Goal: Task Accomplishment & Management: Complete application form

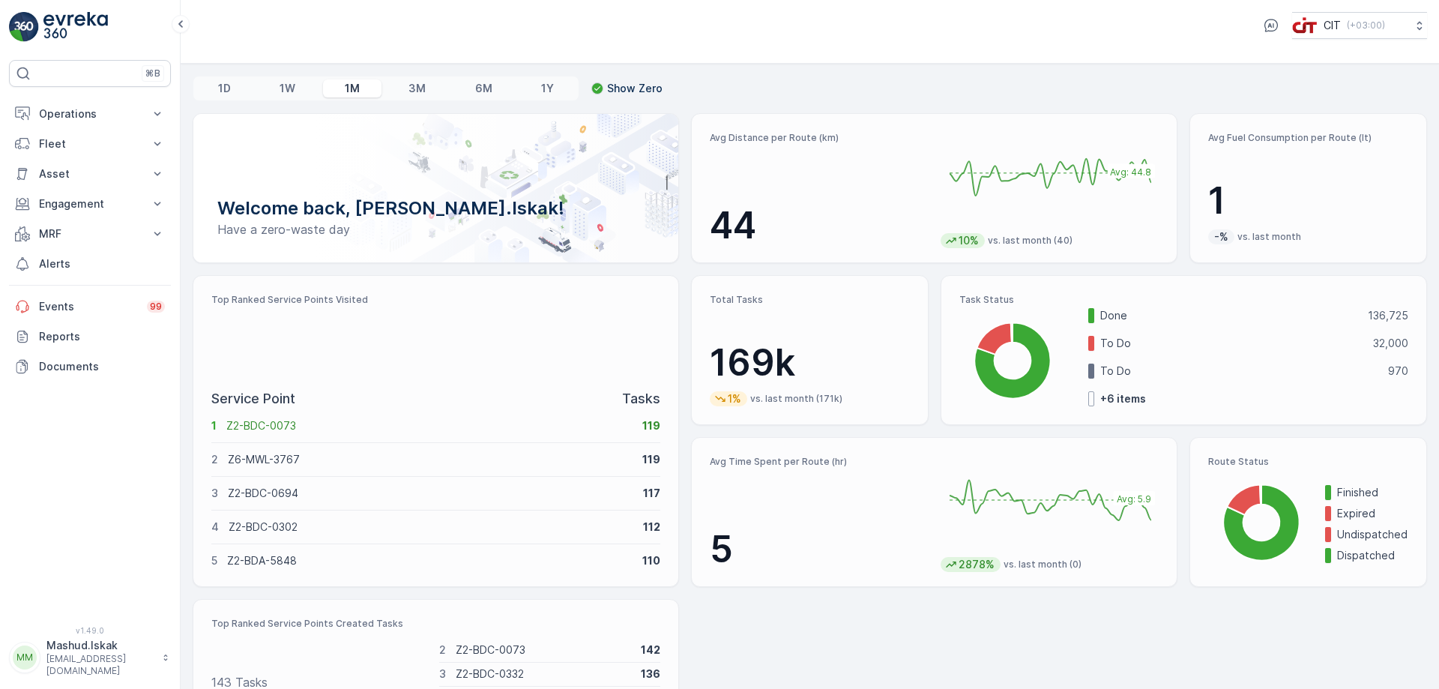
click at [75, 653] on p "Mashud.Iskak" at bounding box center [100, 645] width 108 height 15
click at [88, 620] on div "Log Out" at bounding box center [90, 625] width 156 height 21
click at [69, 302] on p "Users" at bounding box center [102, 306] width 126 height 15
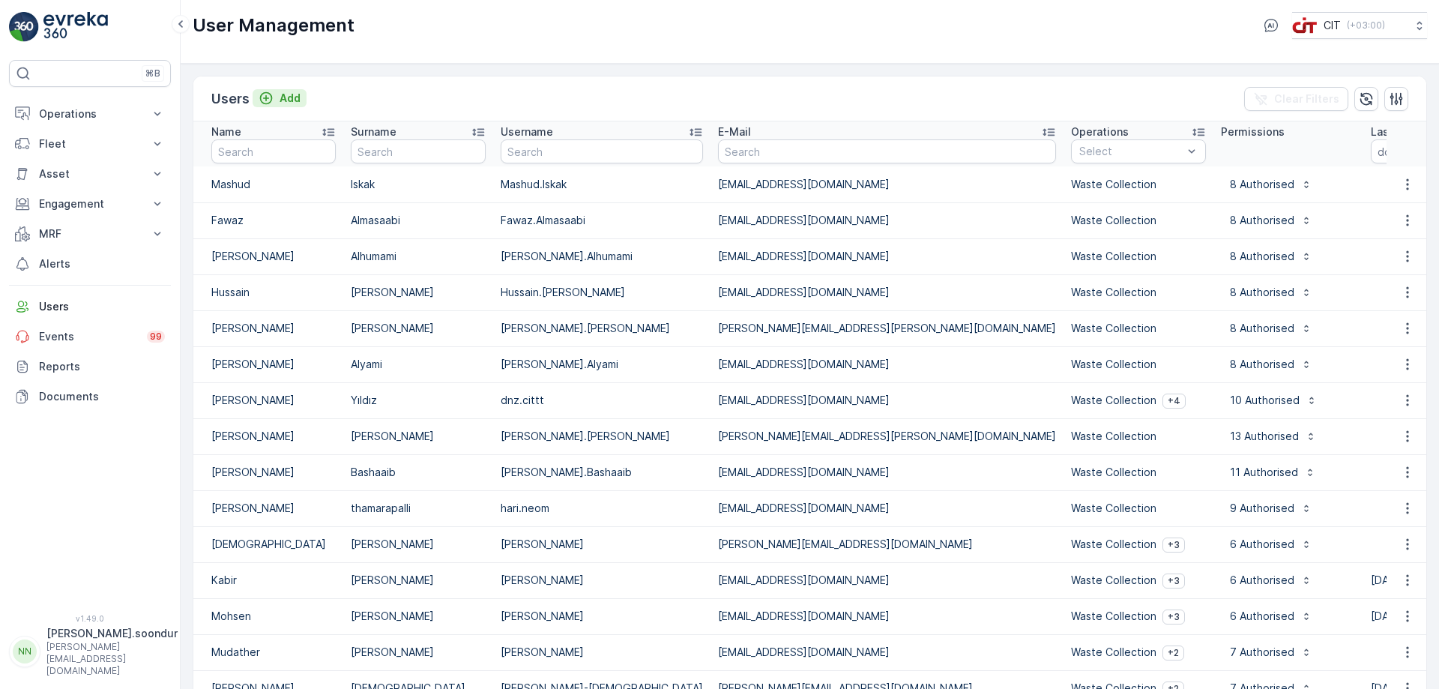
click at [282, 102] on p "Add" at bounding box center [290, 98] width 21 height 15
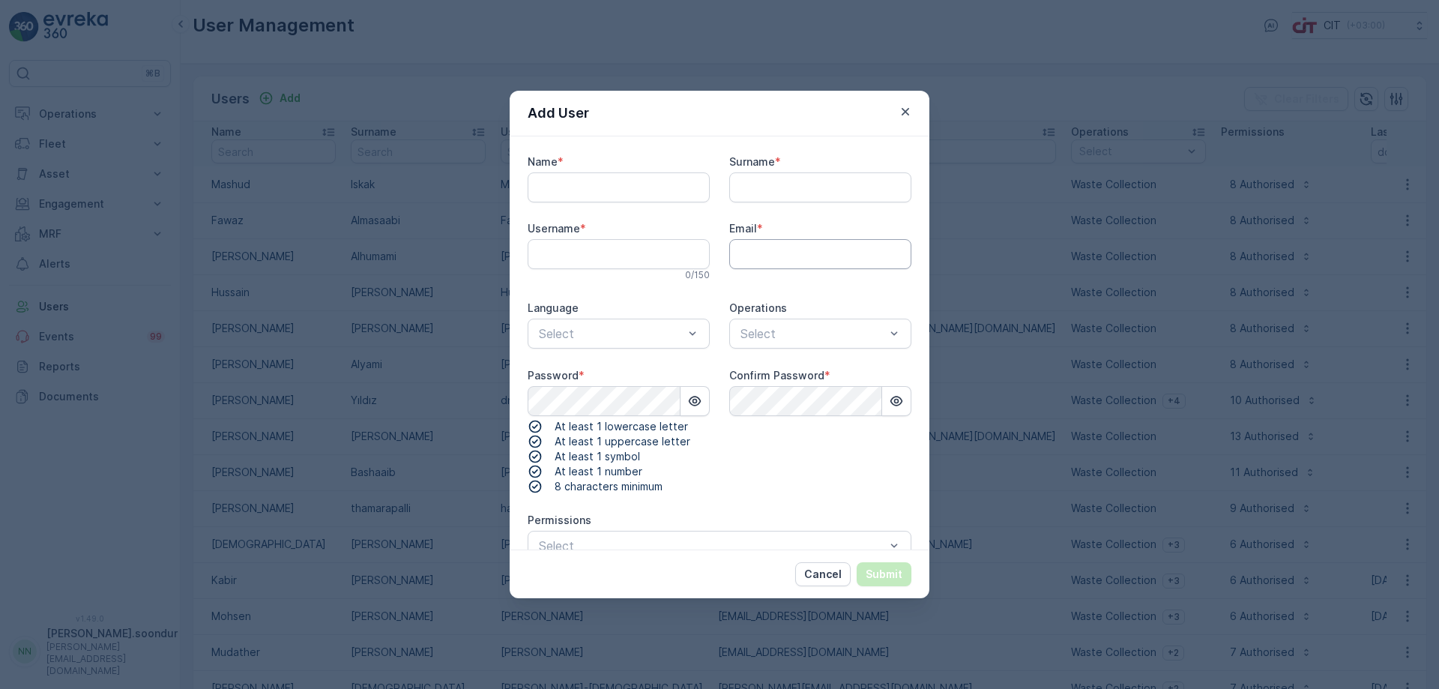
click at [758, 253] on input "Email" at bounding box center [820, 254] width 182 height 30
paste input "muhammad.haris1@neom.com"
type input "muhammad.haris1@neom.com"
click at [580, 188] on input "Name" at bounding box center [619, 187] width 182 height 30
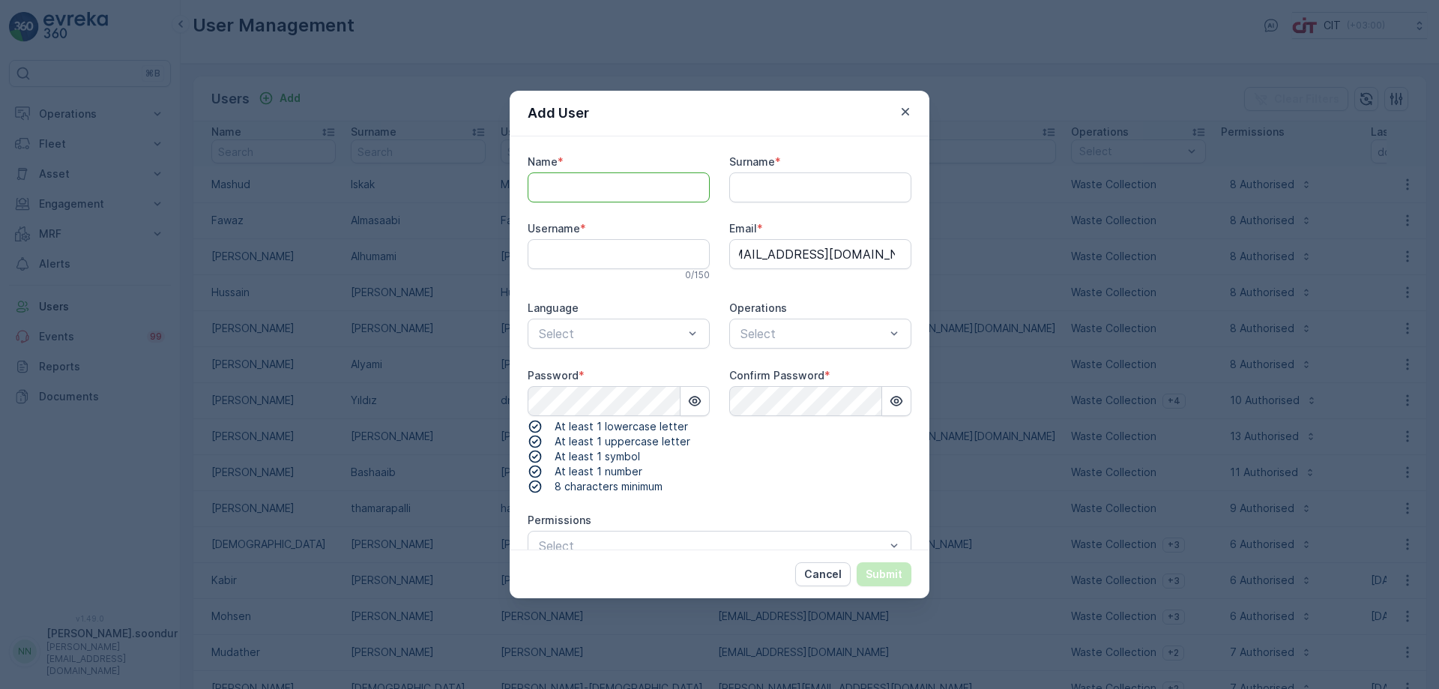
scroll to position [0, 0]
paste input "muhammad.haris1@neom.com"
drag, startPoint x: 585, startPoint y: 188, endPoint x: 1177, endPoint y: 226, distance: 593.2
click at [1177, 226] on div "Add User Name * muhammad.haris1@neom.com Surname * Username * 0 / 150 Email * m…" at bounding box center [719, 344] width 1439 height 689
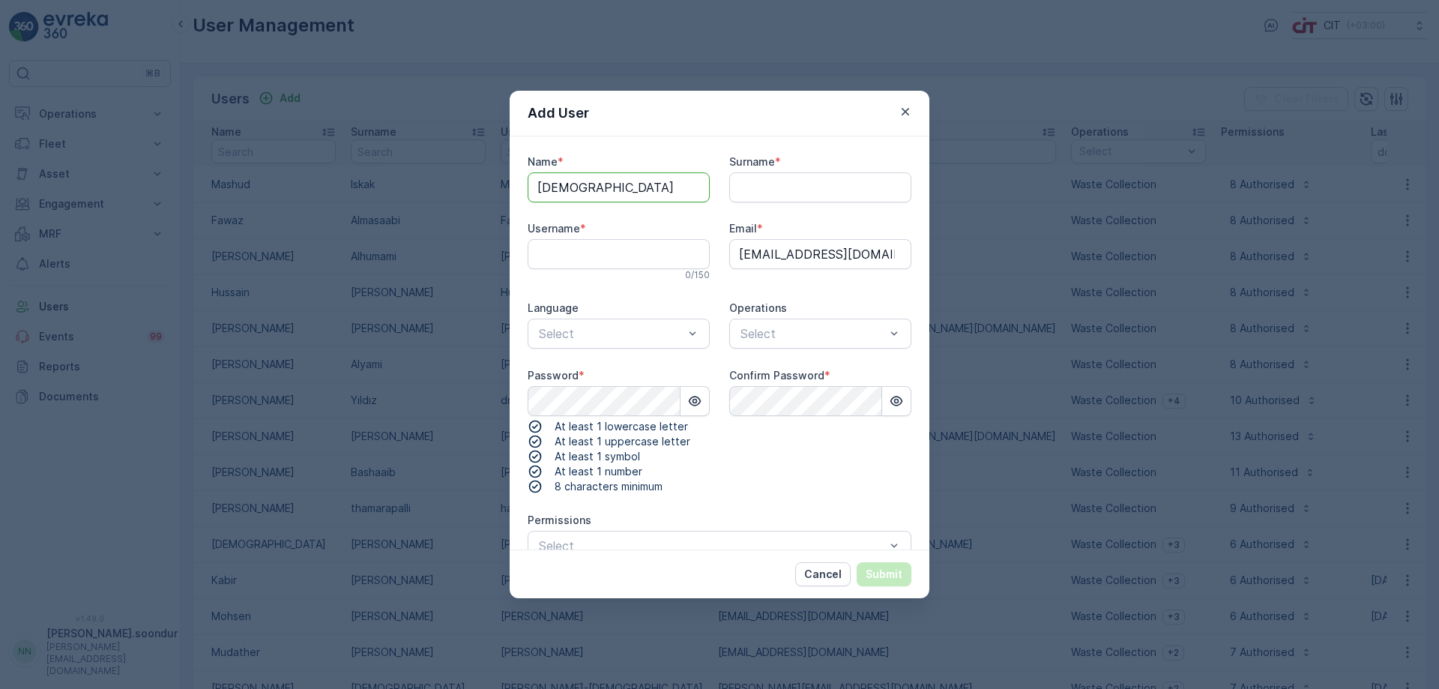
scroll to position [0, 0]
type input "Muhammad"
type input "Haris"
paste input "muhammad.haris1@neom.com"
type input "Muhammad.Haris"
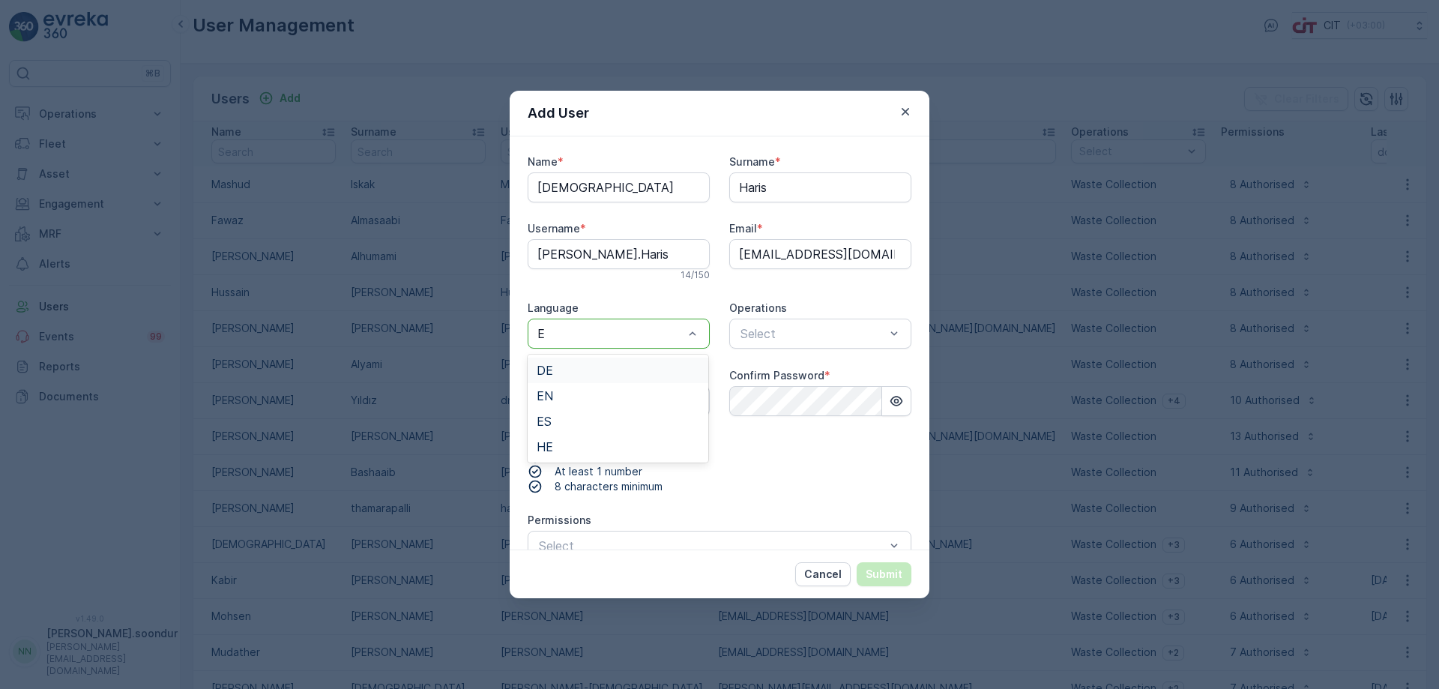
type input "EN"
click at [816, 330] on div at bounding box center [813, 333] width 148 height 13
click at [785, 372] on span "Waste Collection" at bounding box center [783, 369] width 94 height 13
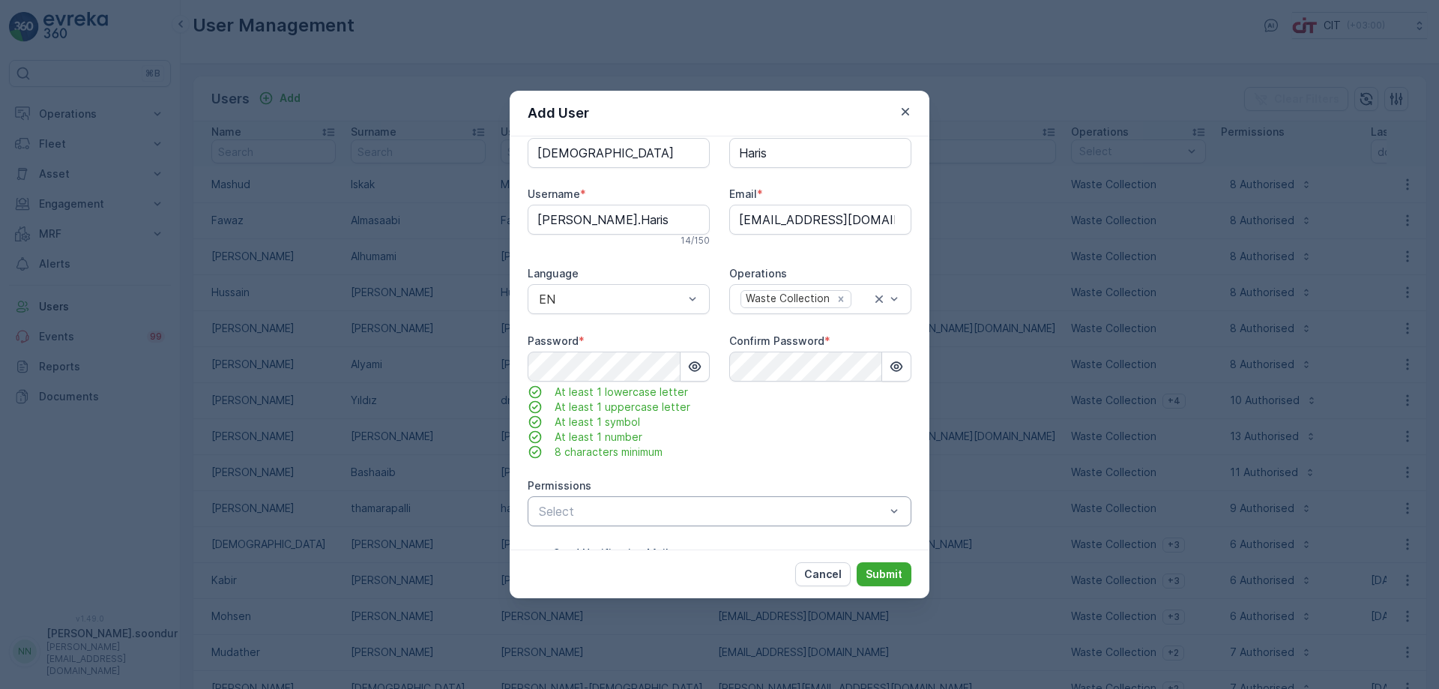
scroll to position [79, 0]
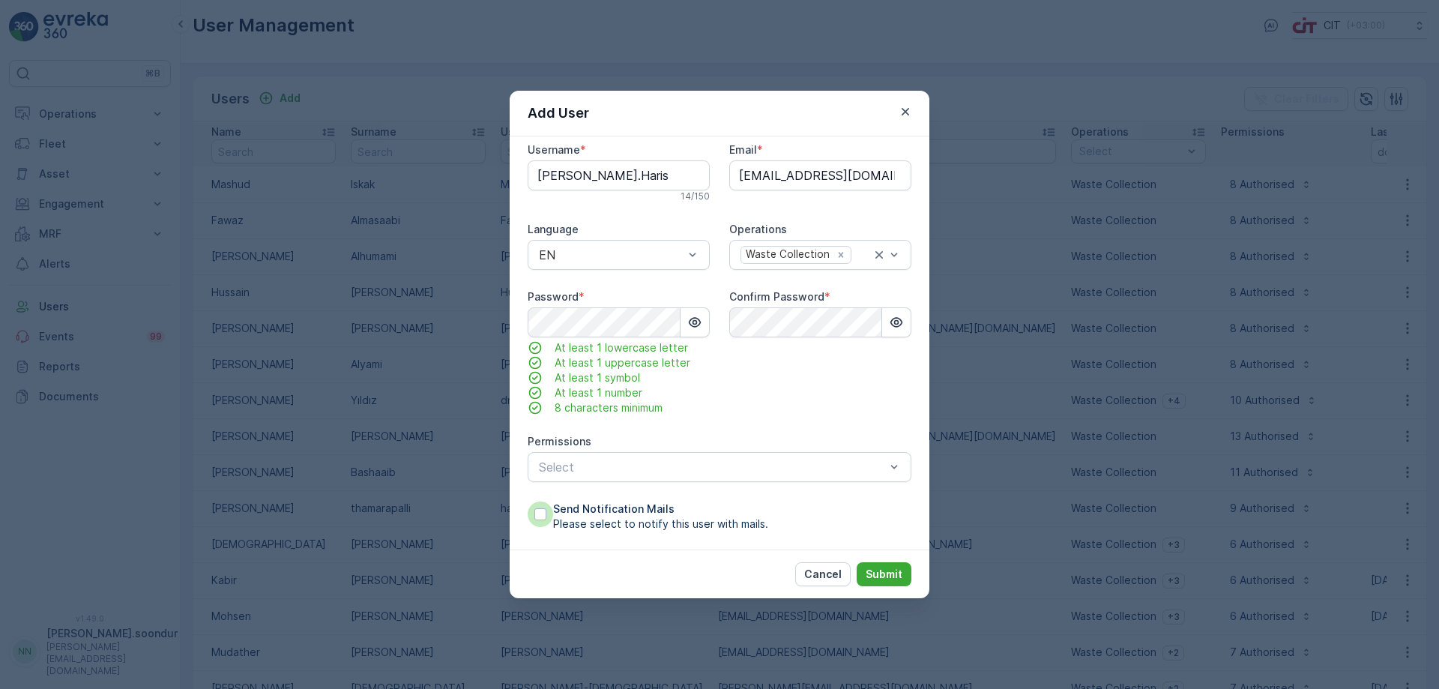
click at [536, 513] on div at bounding box center [540, 514] width 12 height 12
click at [528, 501] on input "Send Notification Mails Please select to notify this user with mails." at bounding box center [528, 501] width 0 height 0
click at [833, 469] on div at bounding box center [711, 466] width 349 height 13
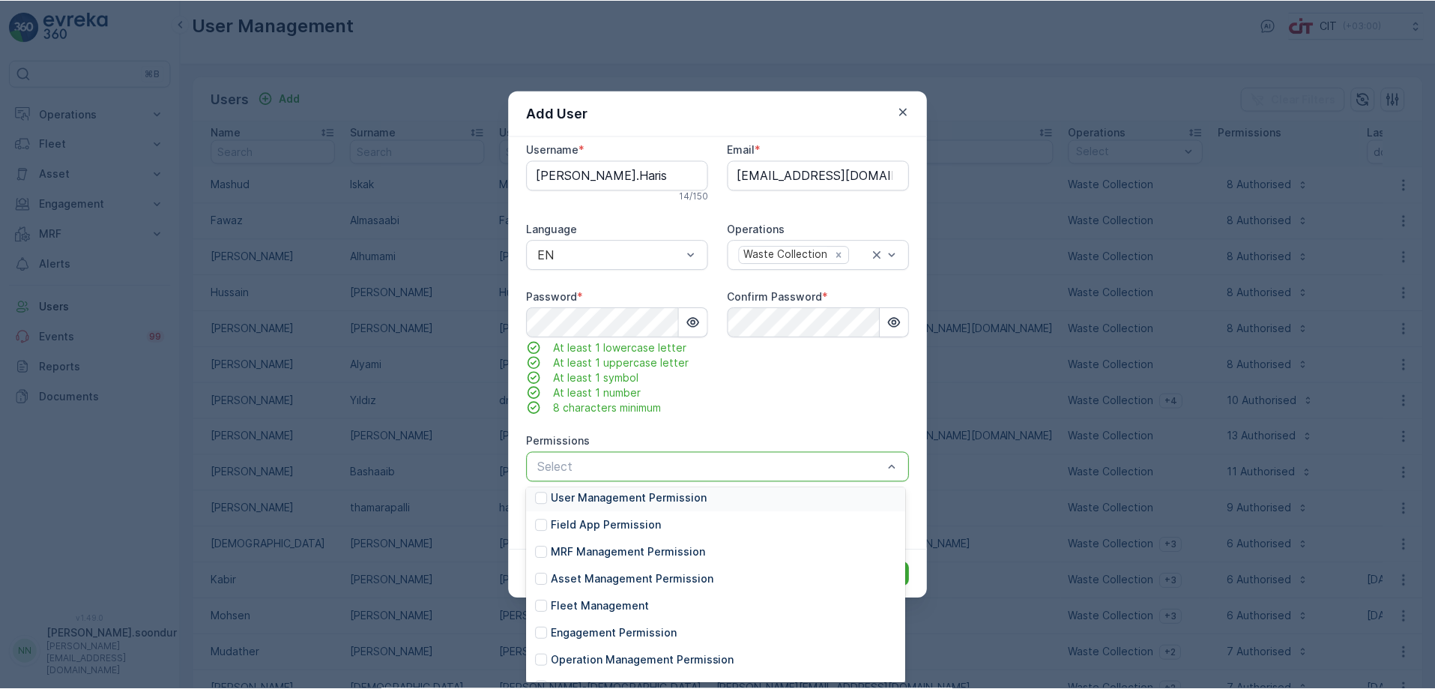
scroll to position [0, 0]
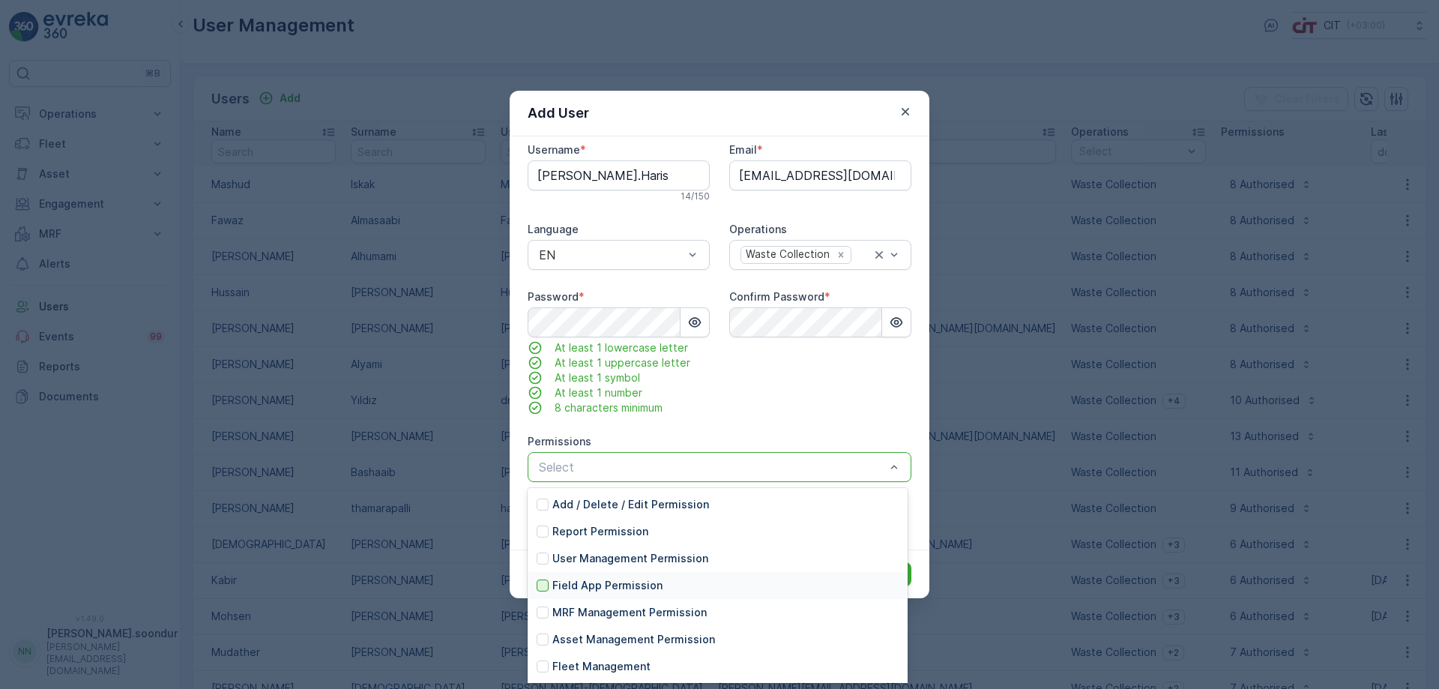
click at [543, 583] on div at bounding box center [543, 585] width 12 height 12
click at [544, 533] on div at bounding box center [543, 531] width 12 height 12
click at [542, 612] on div at bounding box center [543, 612] width 12 height 12
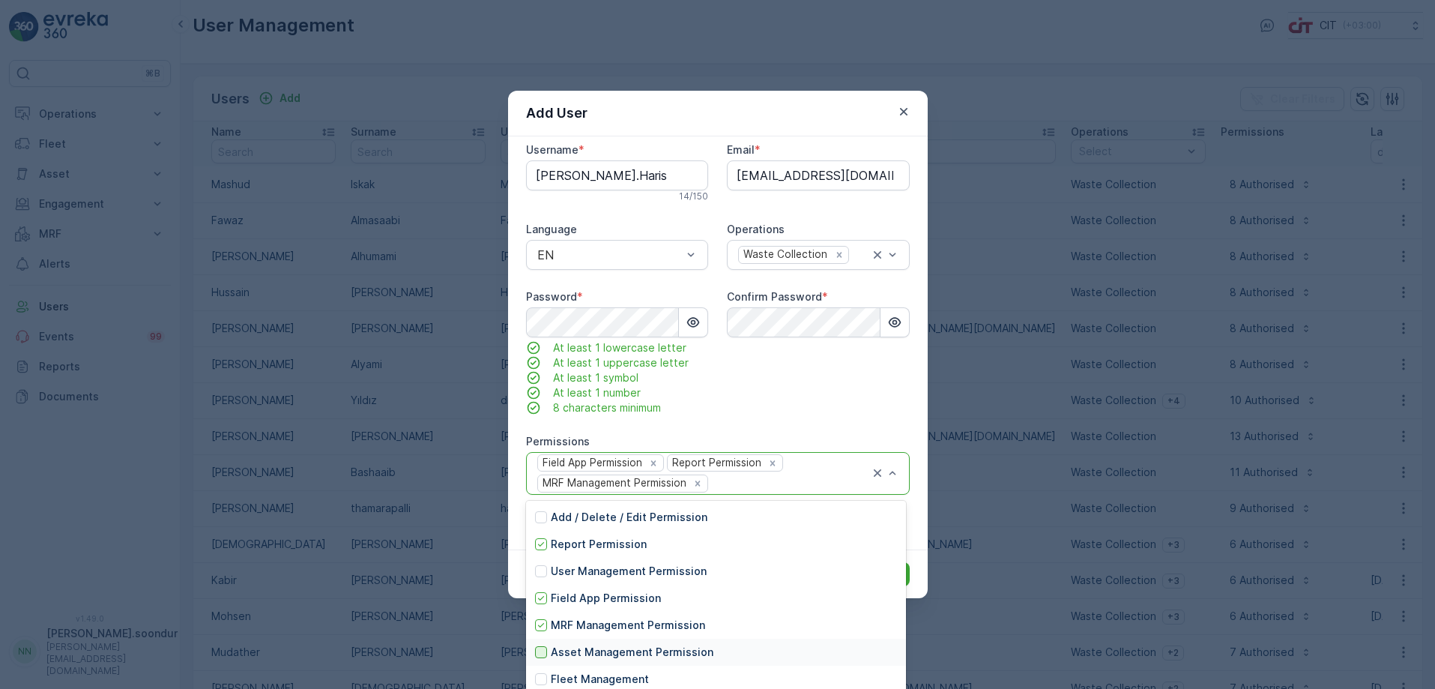
click at [544, 653] on div at bounding box center [541, 652] width 12 height 12
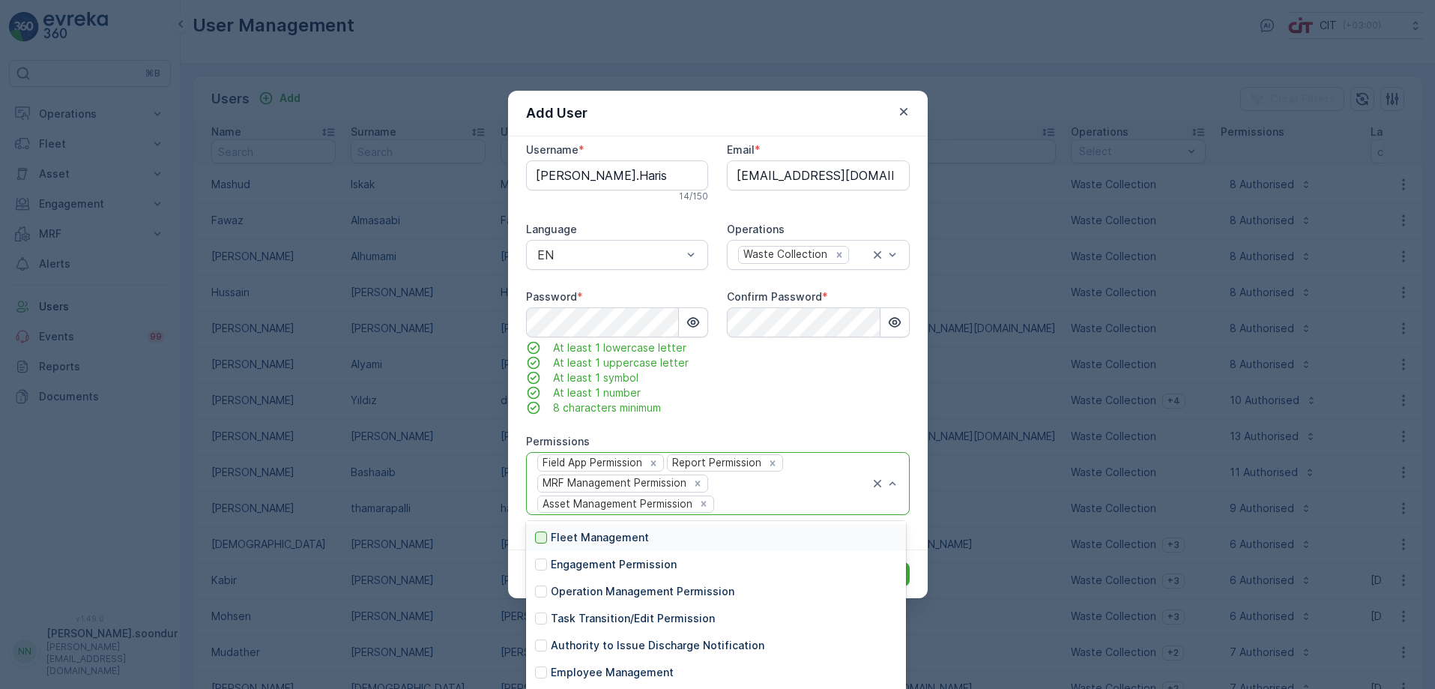
click at [543, 534] on div at bounding box center [541, 537] width 12 height 12
click at [538, 569] on div at bounding box center [541, 564] width 12 height 12
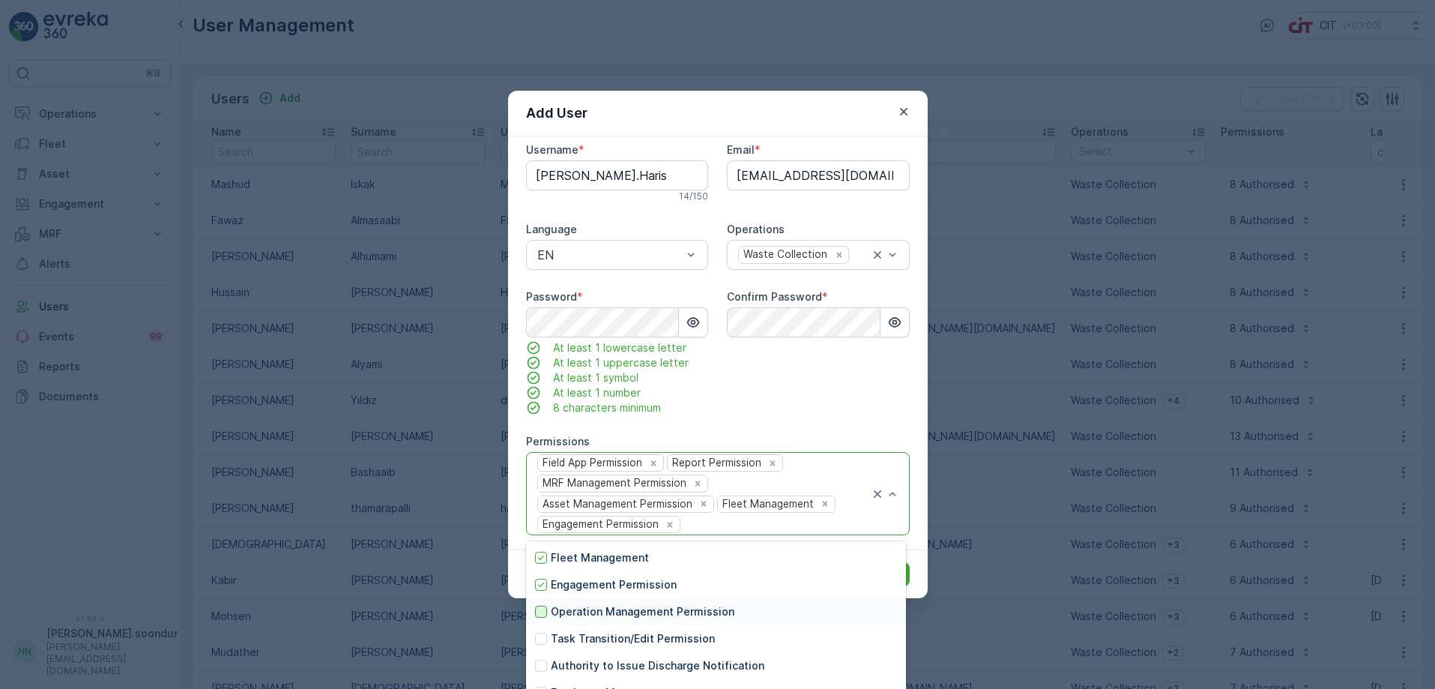
click at [541, 614] on div at bounding box center [541, 612] width 12 height 12
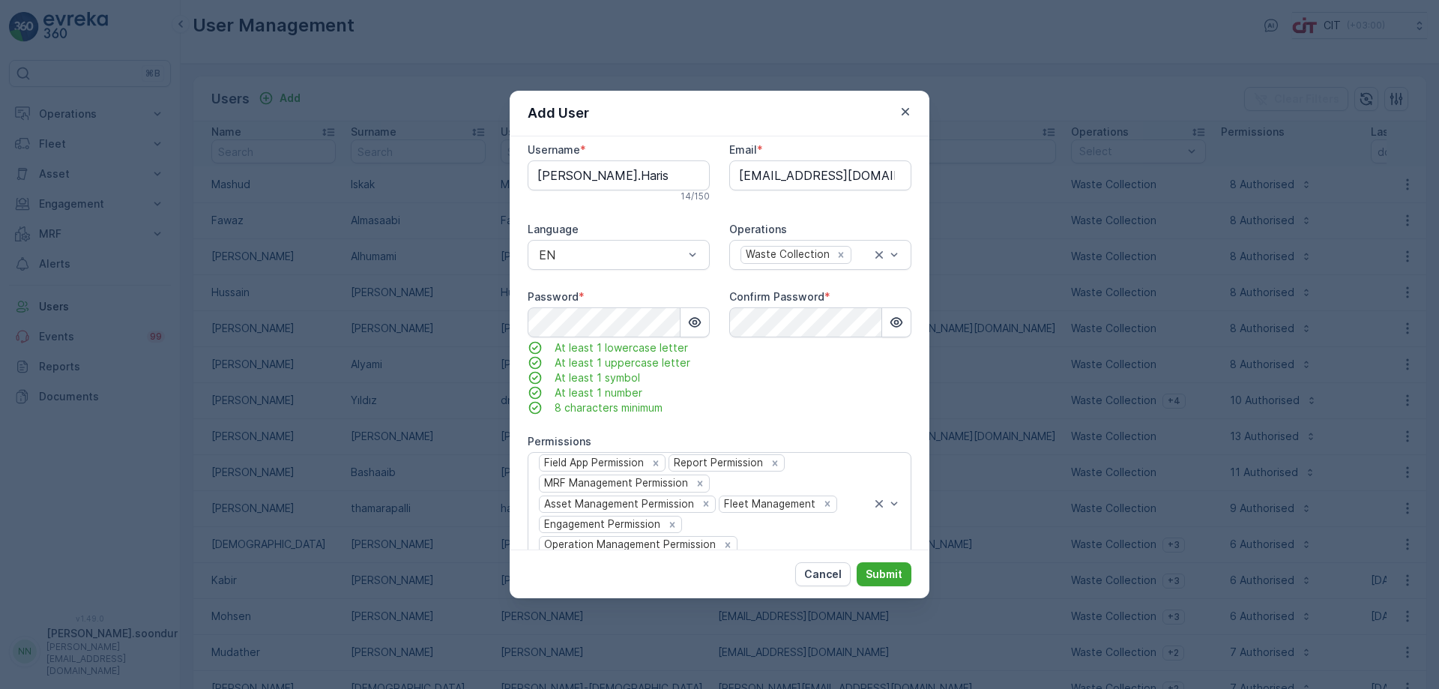
click at [835, 417] on div "Name * Muhammad Surname * Haris Username * Muhammad.Haris 14 / 150 Email * muha…" at bounding box center [720, 340] width 384 height 529
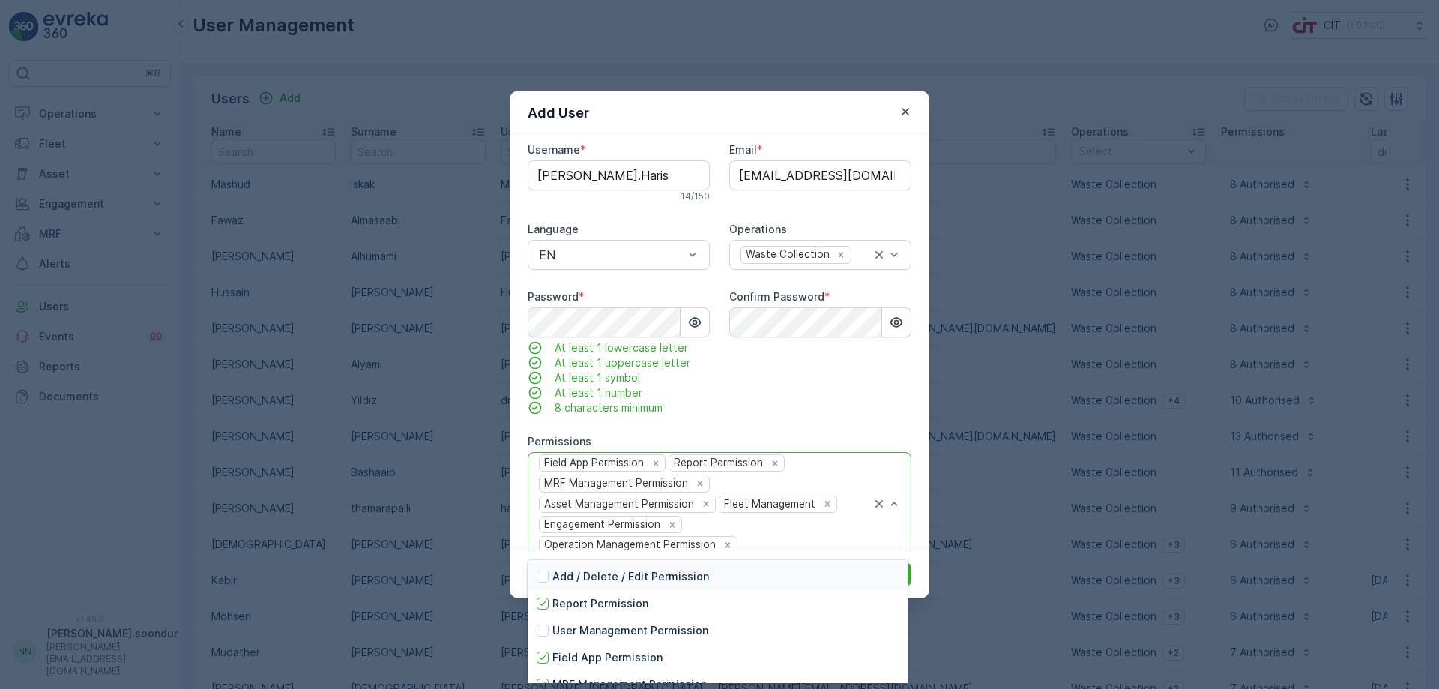
click at [896, 487] on div at bounding box center [887, 504] width 30 height 102
click at [546, 663] on div at bounding box center [543, 666] width 12 height 12
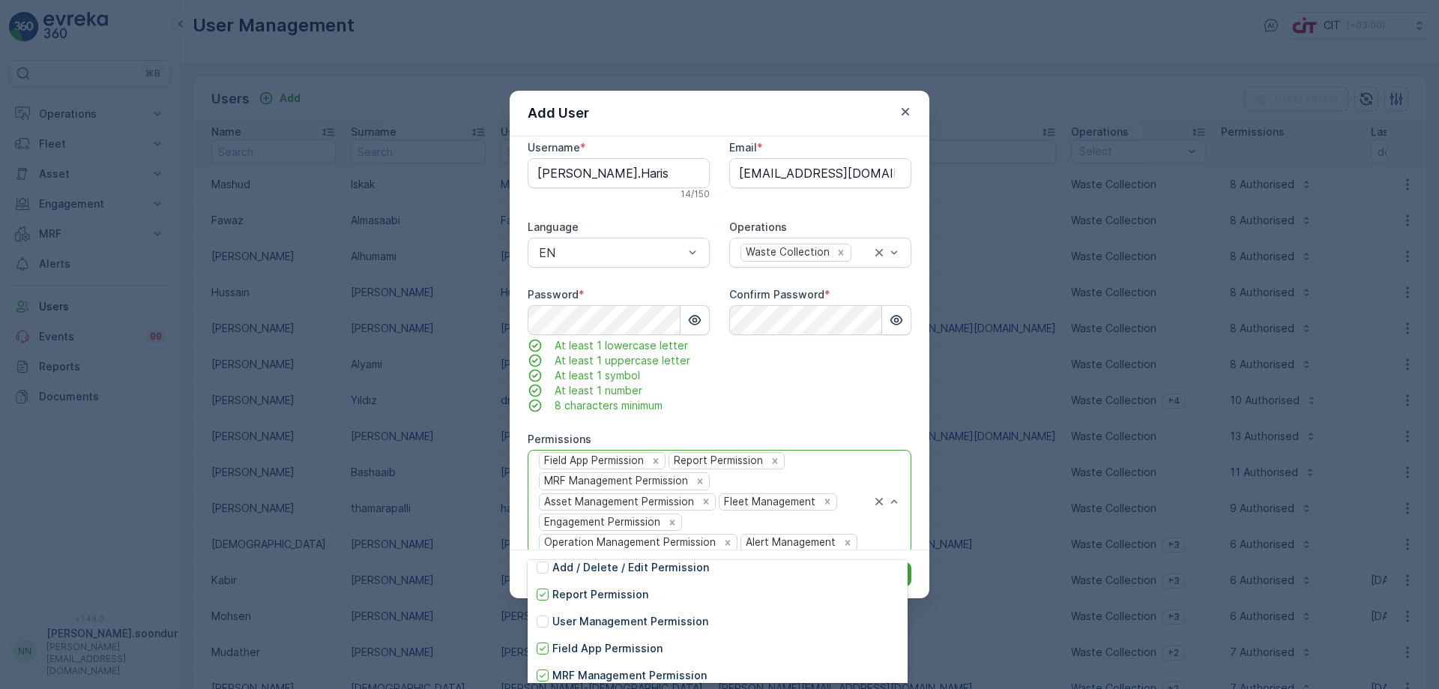
scroll to position [0, 0]
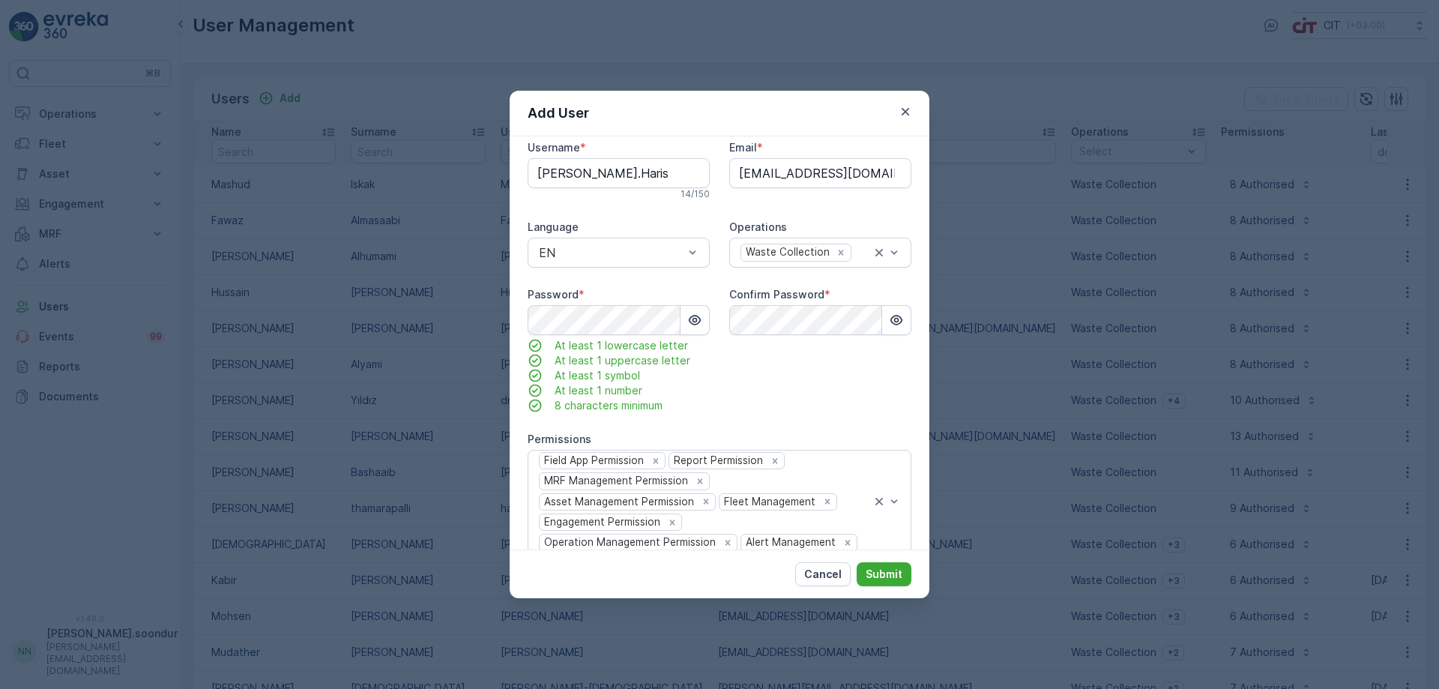
click at [815, 408] on div "Confirm Password *" at bounding box center [820, 350] width 182 height 126
drag, startPoint x: 642, startPoint y: 180, endPoint x: 381, endPoint y: 184, distance: 260.8
click at [381, 184] on div "Add User Name * Muhammad Surname * Haris Username * Muhammad.Haris 14 / 150 Ema…" at bounding box center [719, 344] width 1439 height 689
click at [890, 568] on p "Submit" at bounding box center [884, 574] width 37 height 15
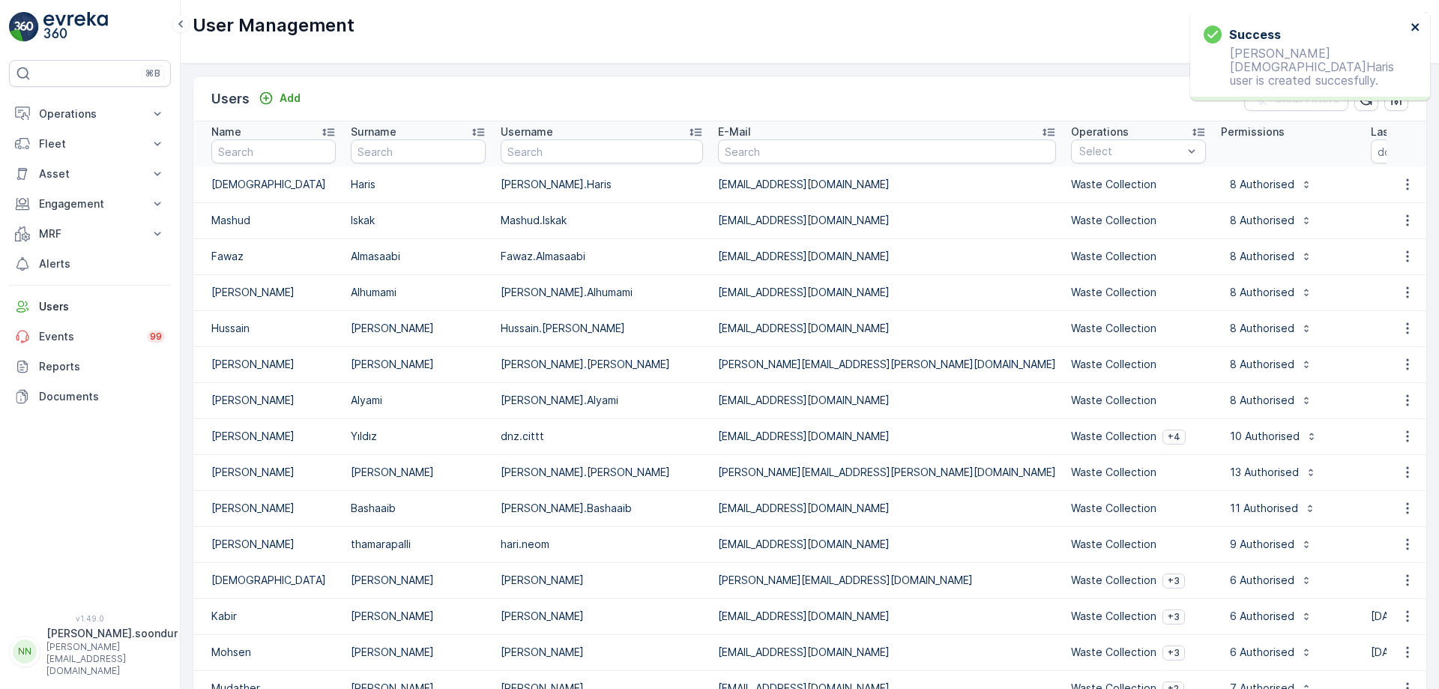
click at [1411, 25] on icon "close" at bounding box center [1415, 27] width 10 height 12
click at [1226, 21] on div "User Management CIT ( +03:00 )" at bounding box center [810, 25] width 1234 height 27
click at [76, 106] on p "Operations" at bounding box center [90, 113] width 102 height 15
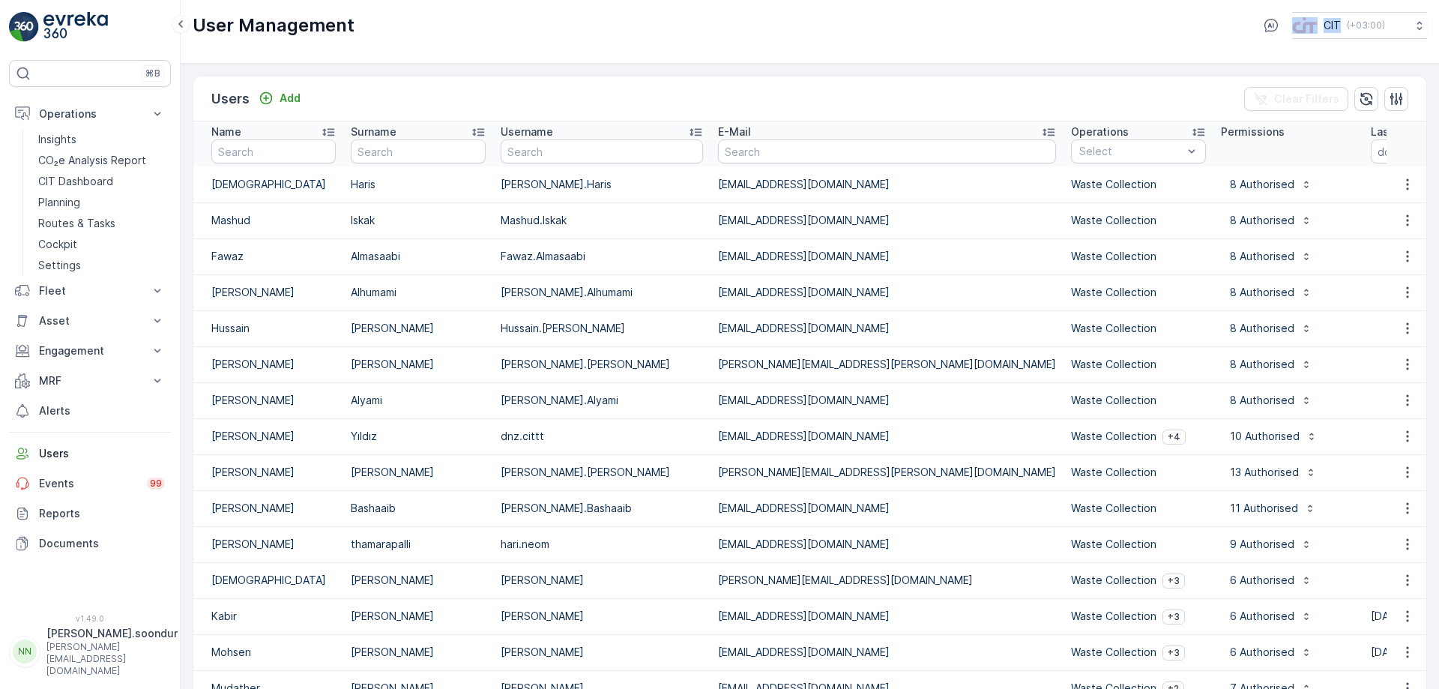
click at [82, 641] on p "nitish.soondur" at bounding box center [111, 633] width 131 height 15
click at [551, 58] on div "User Management CIT ( +03:00 )" at bounding box center [810, 32] width 1258 height 64
click at [1224, 36] on div "User Management CIT ( +03:00 )" at bounding box center [810, 25] width 1234 height 27
click at [63, 454] on p "Users" at bounding box center [102, 453] width 126 height 15
click at [67, 406] on p "Alerts" at bounding box center [102, 410] width 126 height 15
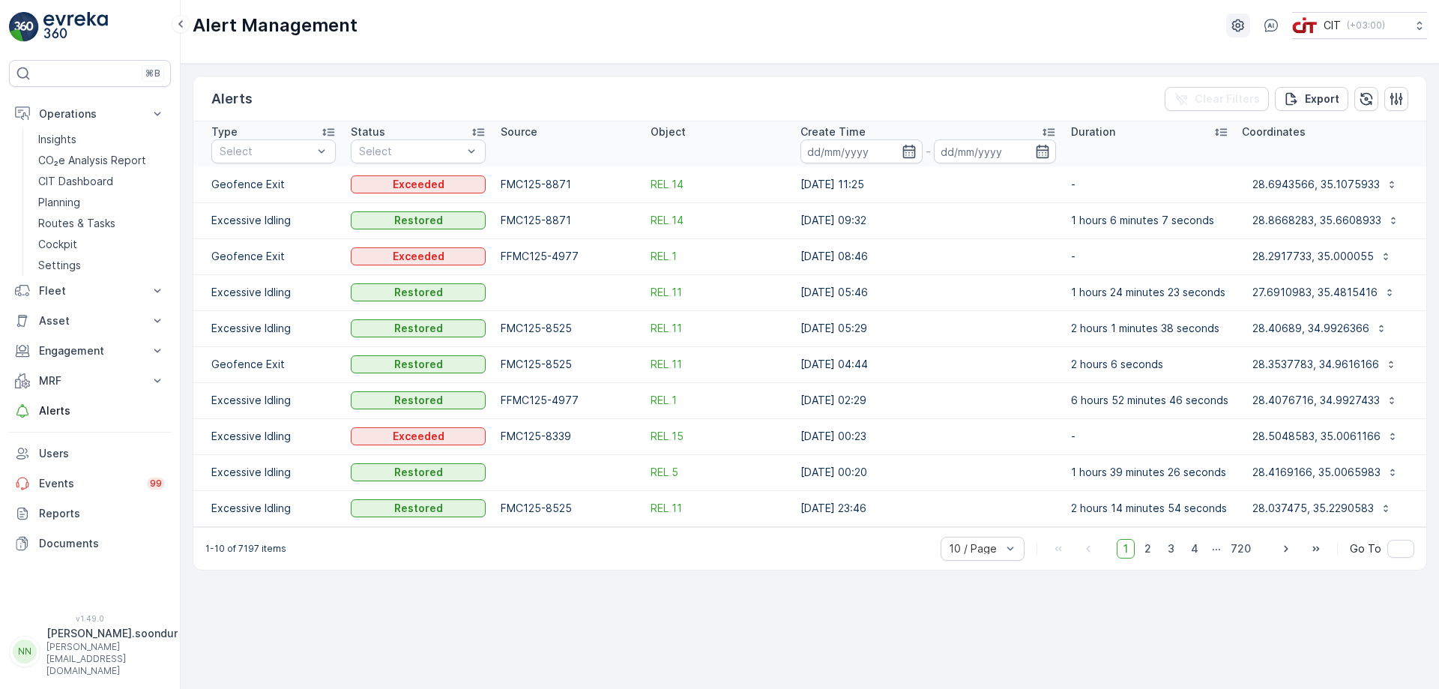
click at [1232, 22] on icon "button" at bounding box center [1238, 25] width 12 height 13
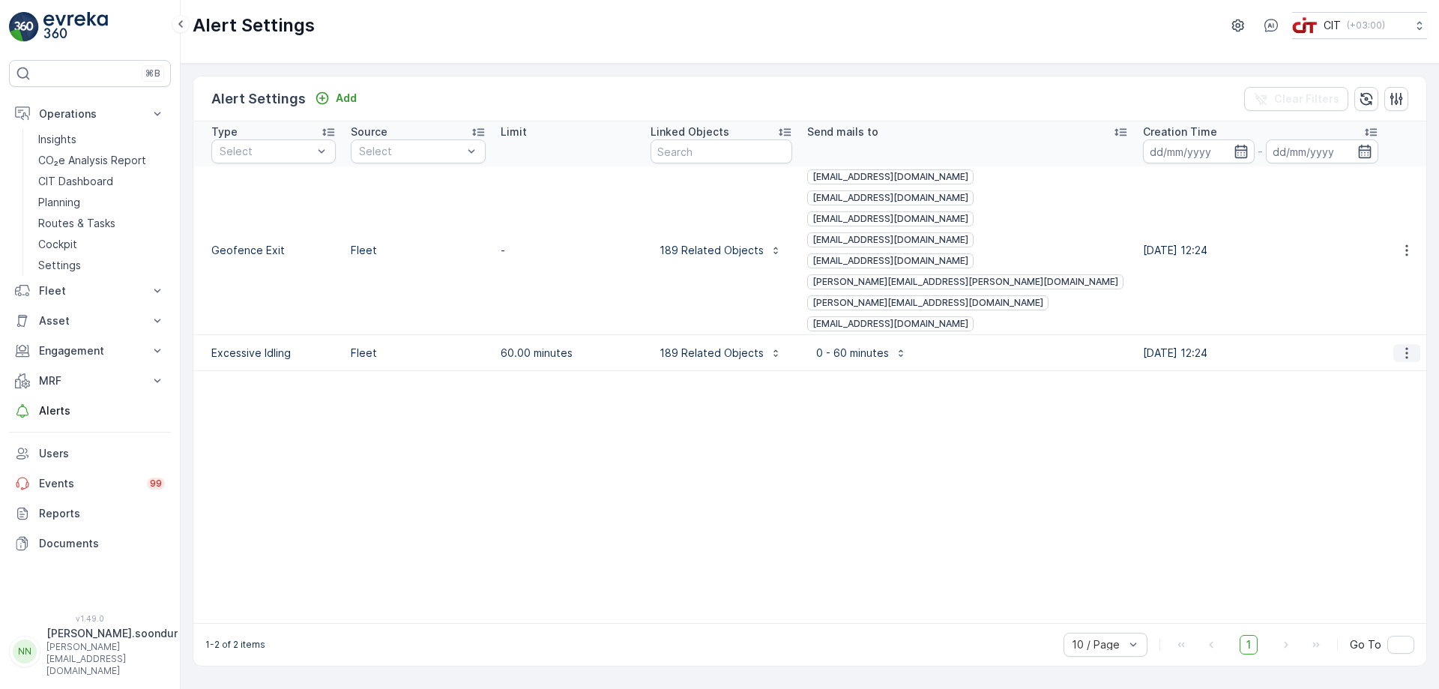
click at [1405, 345] on icon "button" at bounding box center [1406, 352] width 15 height 15
click at [1409, 313] on span "Edit" at bounding box center [1407, 312] width 19 height 15
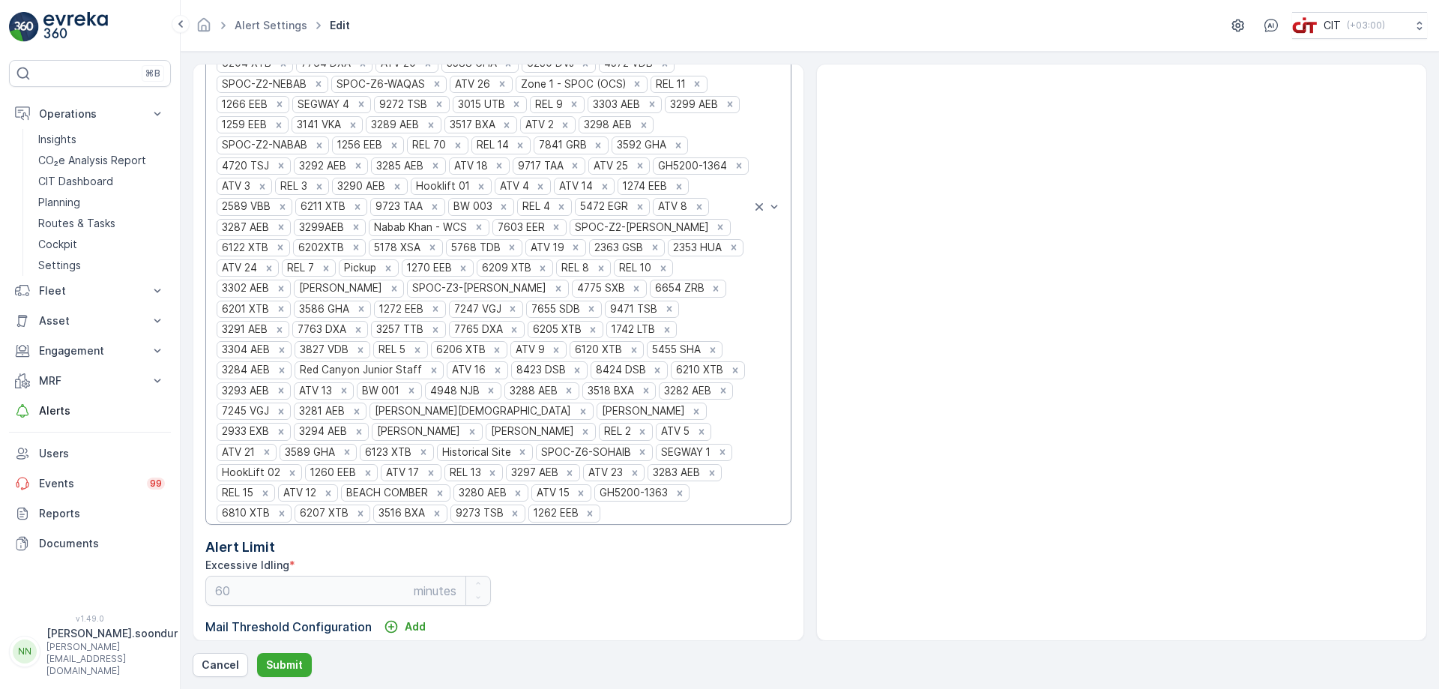
scroll to position [300, 0]
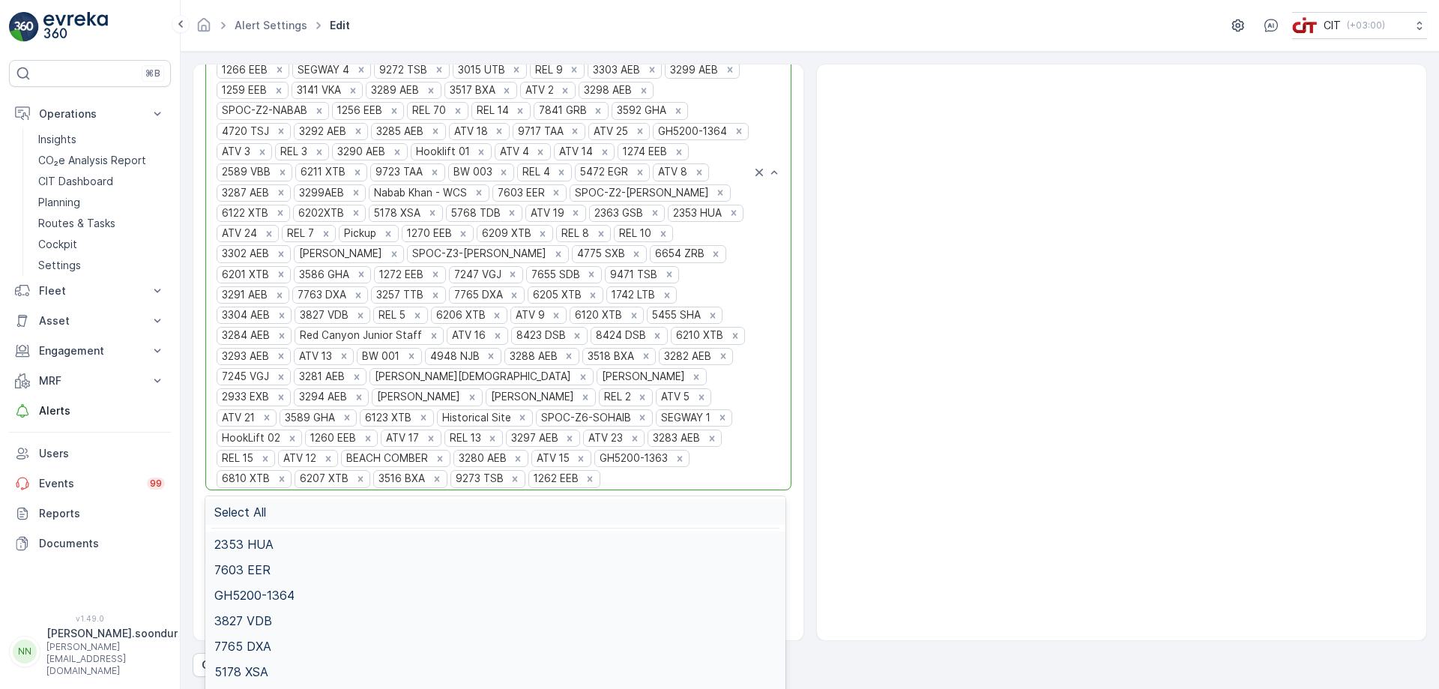
click at [620, 472] on div at bounding box center [677, 478] width 150 height 13
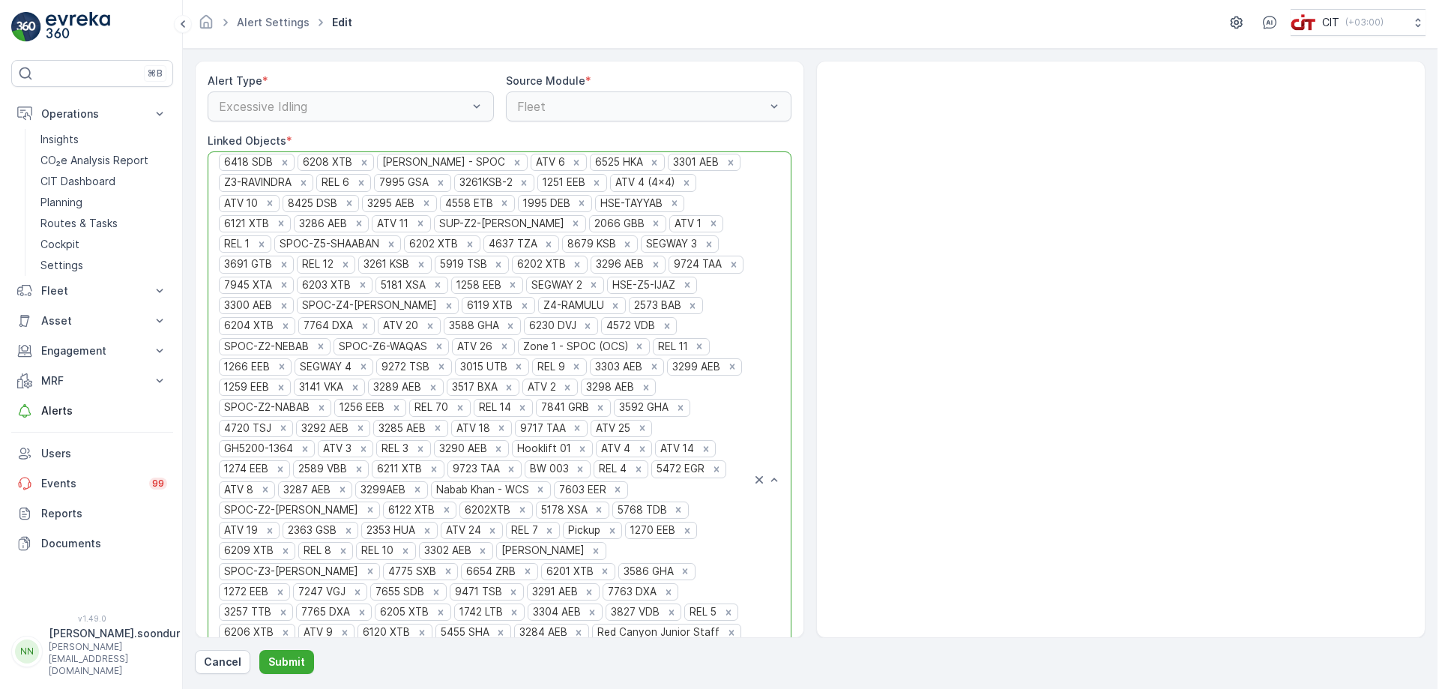
scroll to position [0, 0]
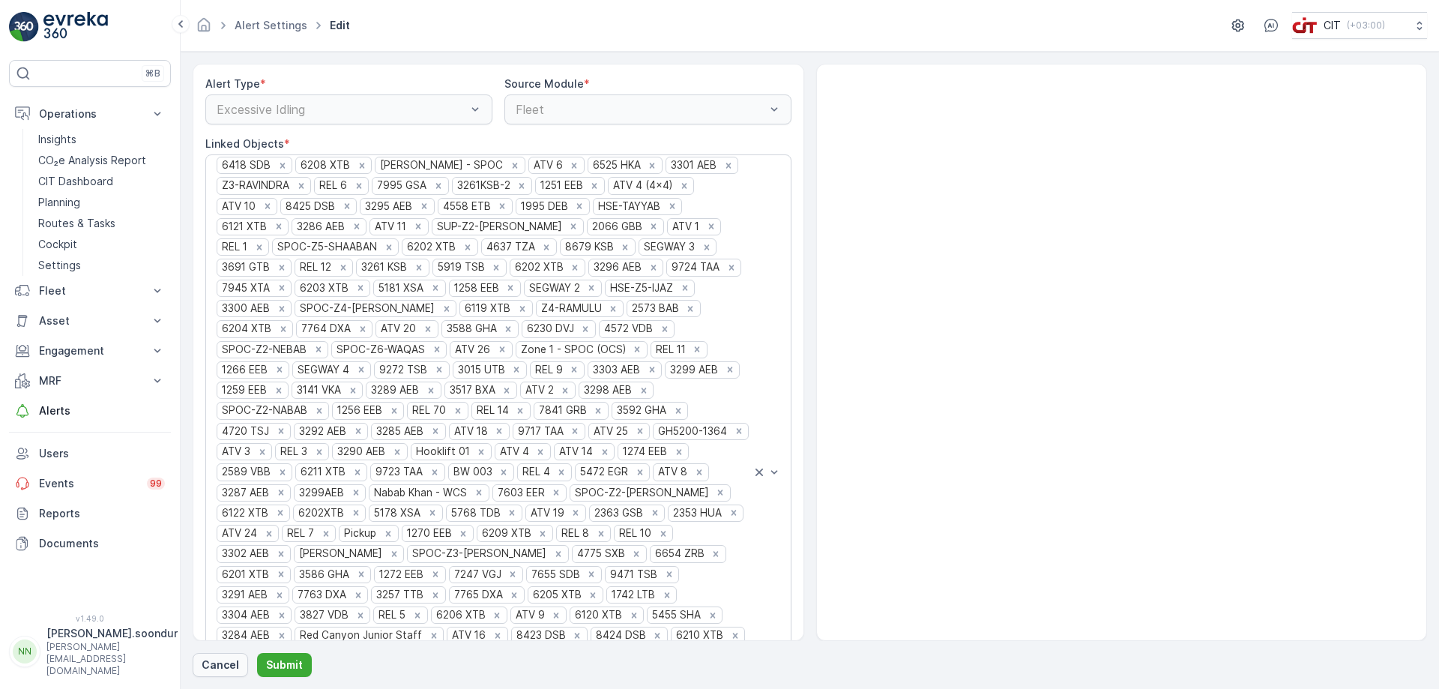
click at [220, 665] on p "Cancel" at bounding box center [220, 664] width 37 height 15
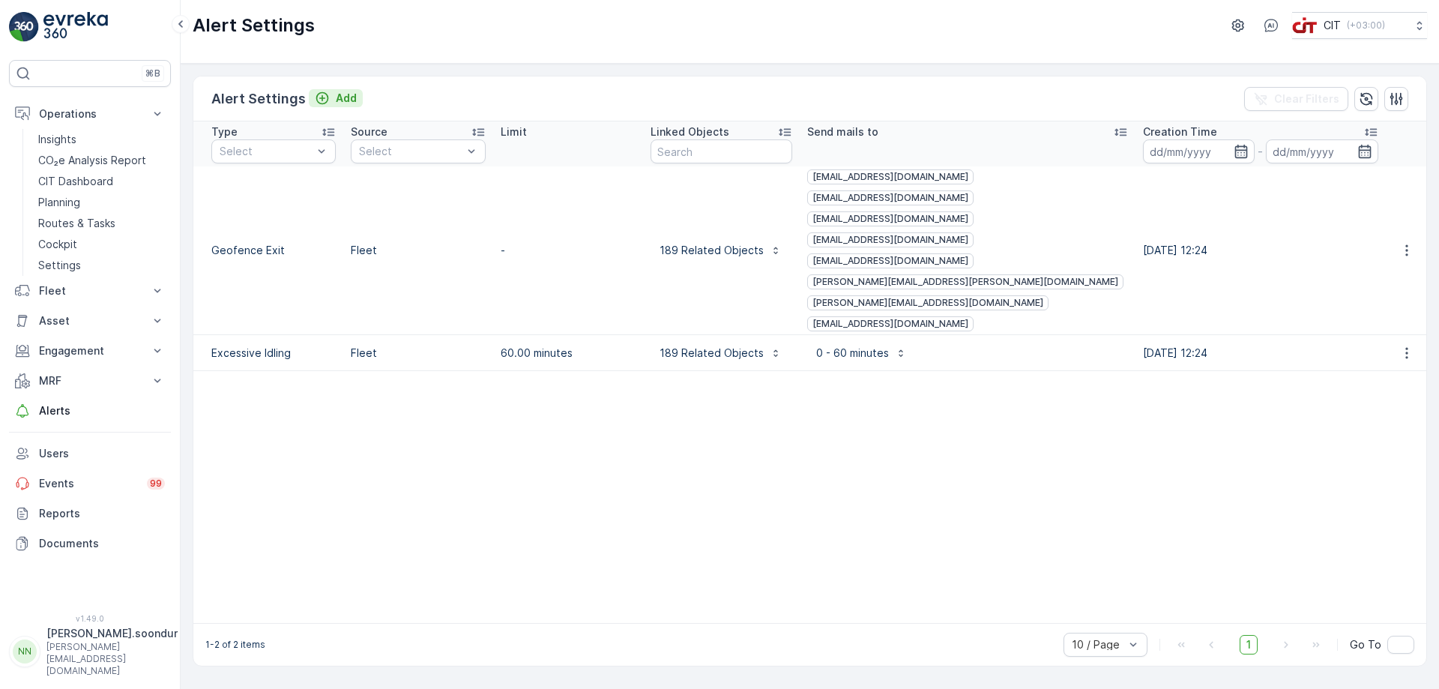
click at [339, 96] on p "Add" at bounding box center [346, 98] width 21 height 15
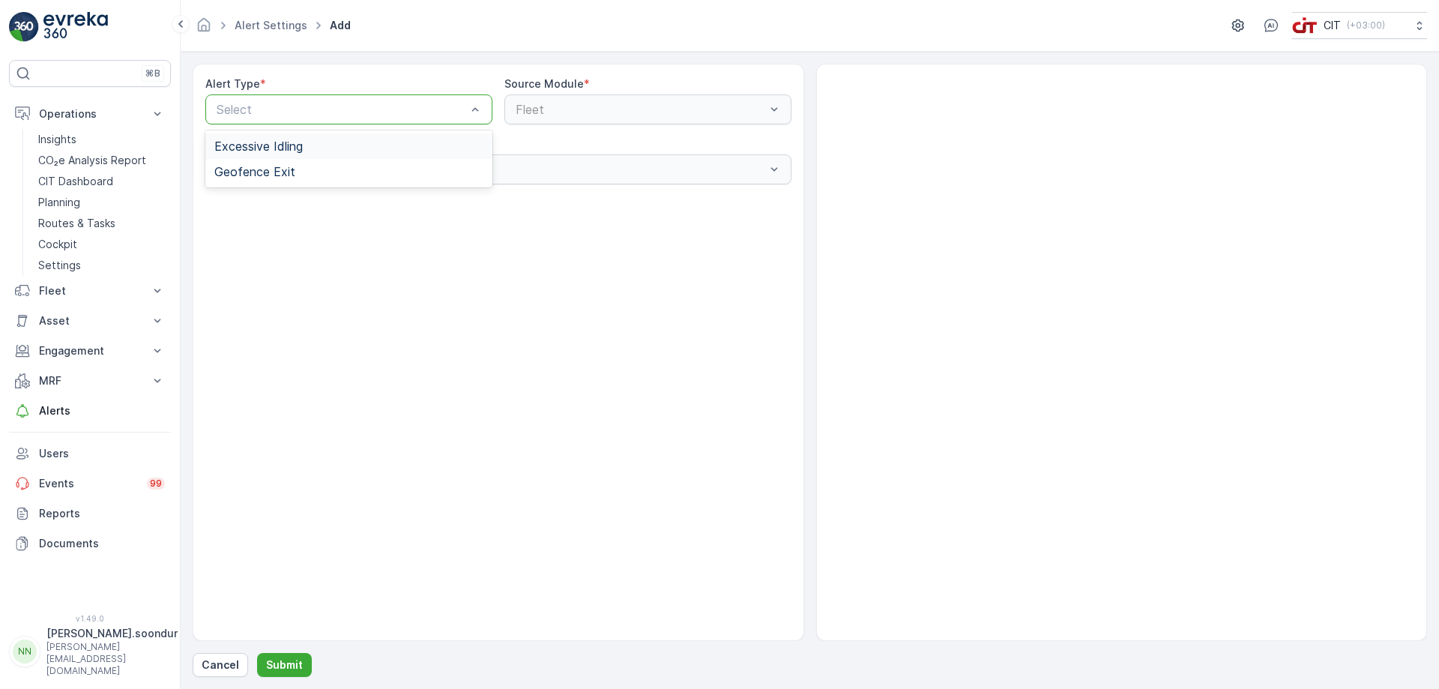
click at [336, 109] on div at bounding box center [341, 109] width 253 height 13
click at [306, 148] on div "Excessive Idling" at bounding box center [348, 145] width 269 height 13
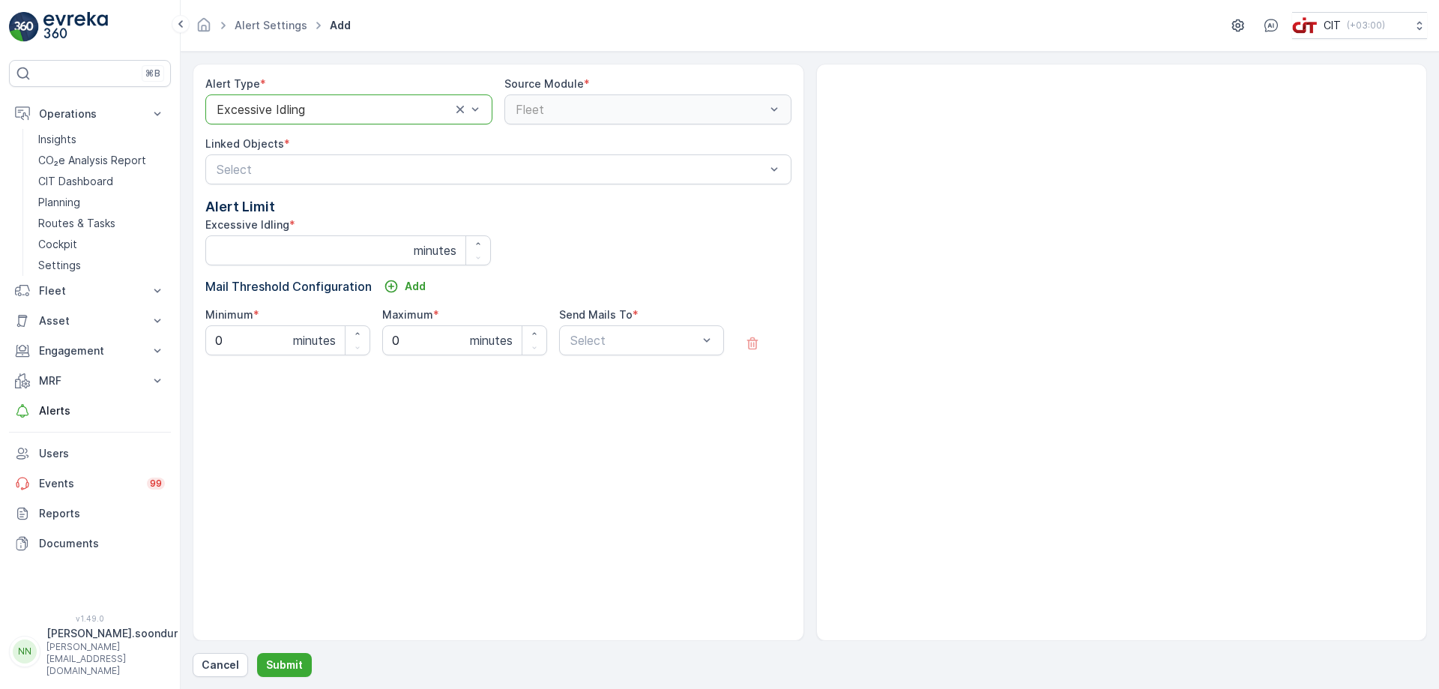
click at [602, 111] on div "Fleet" at bounding box center [647, 109] width 287 height 30
click at [322, 167] on div at bounding box center [491, 169] width 552 height 13
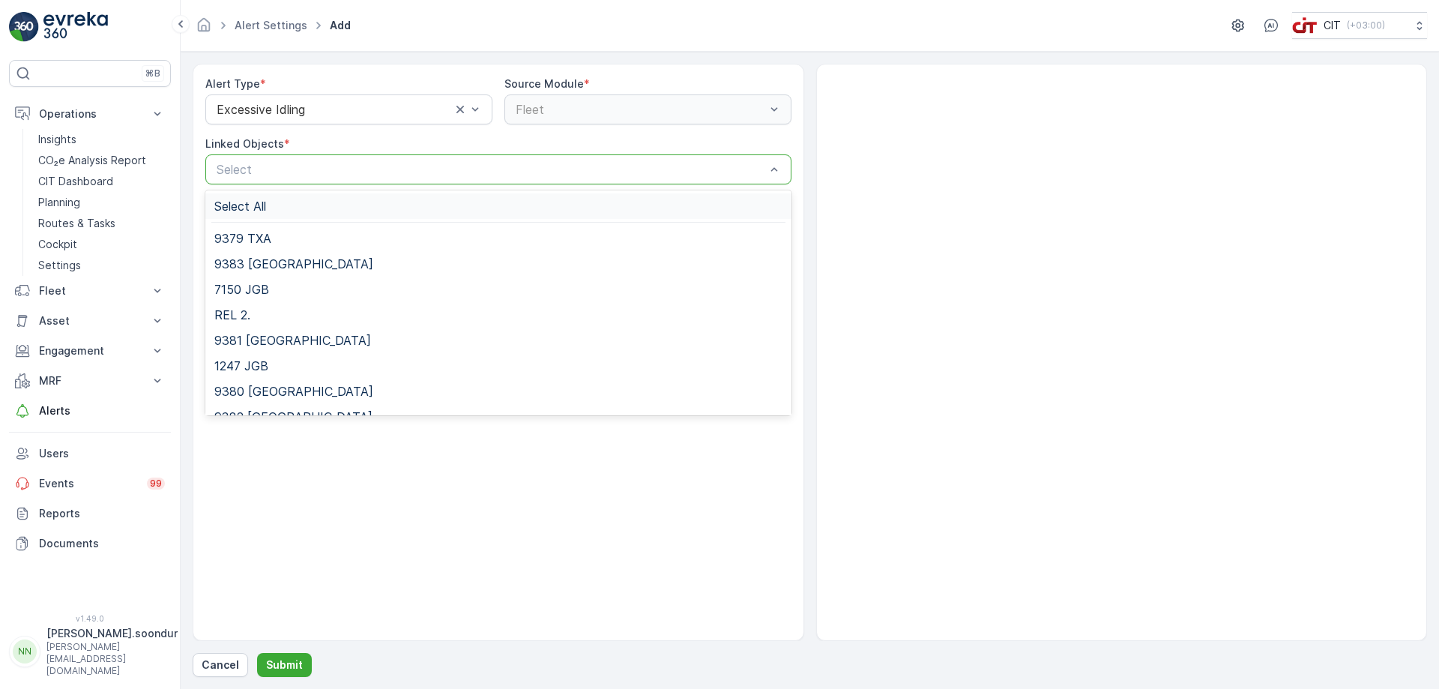
click at [273, 199] on div "Select All" at bounding box center [498, 205] width 586 height 25
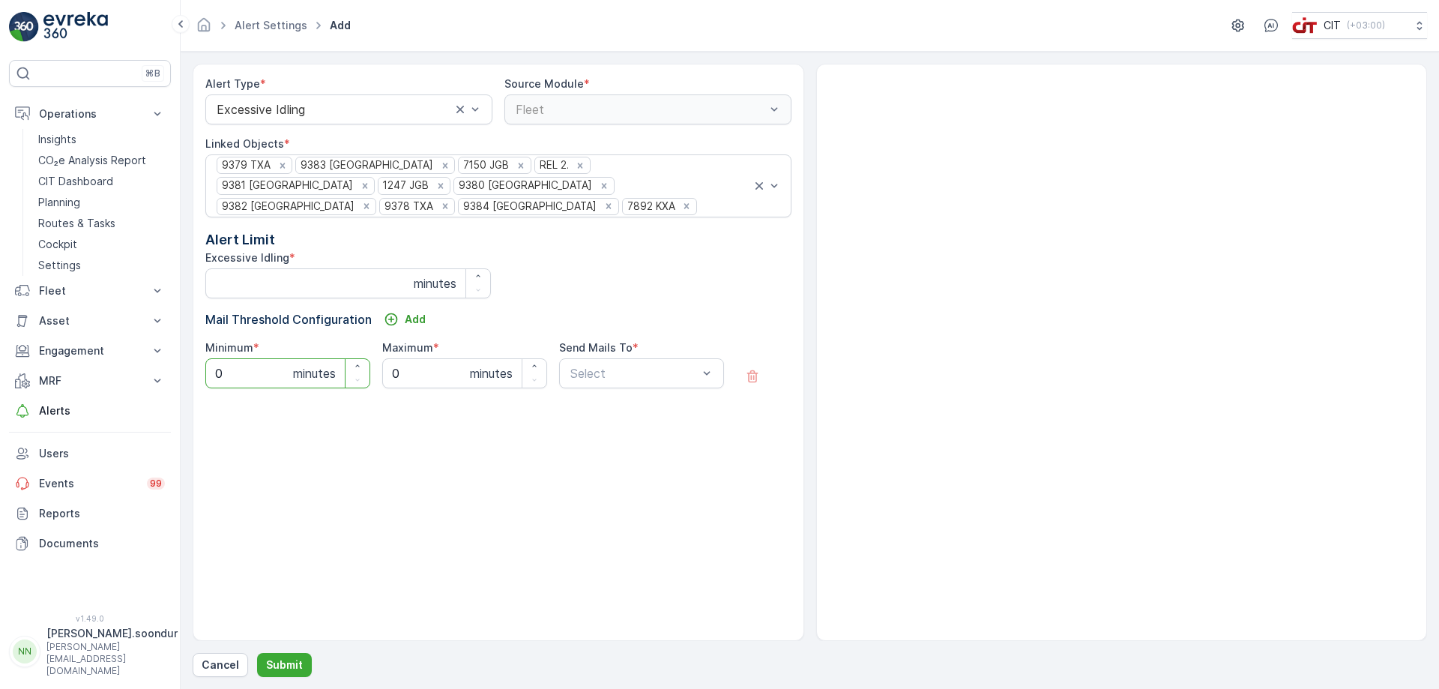
click at [248, 358] on input "0" at bounding box center [287, 373] width 165 height 30
drag, startPoint x: 248, startPoint y: 357, endPoint x: 189, endPoint y: 357, distance: 59.2
click at [189, 357] on form "Alert Type * Excessive Idling Source Module * Fleet Linked Objects * 9379 TXA 9…" at bounding box center [810, 370] width 1258 height 637
type input "1"
type input "0"
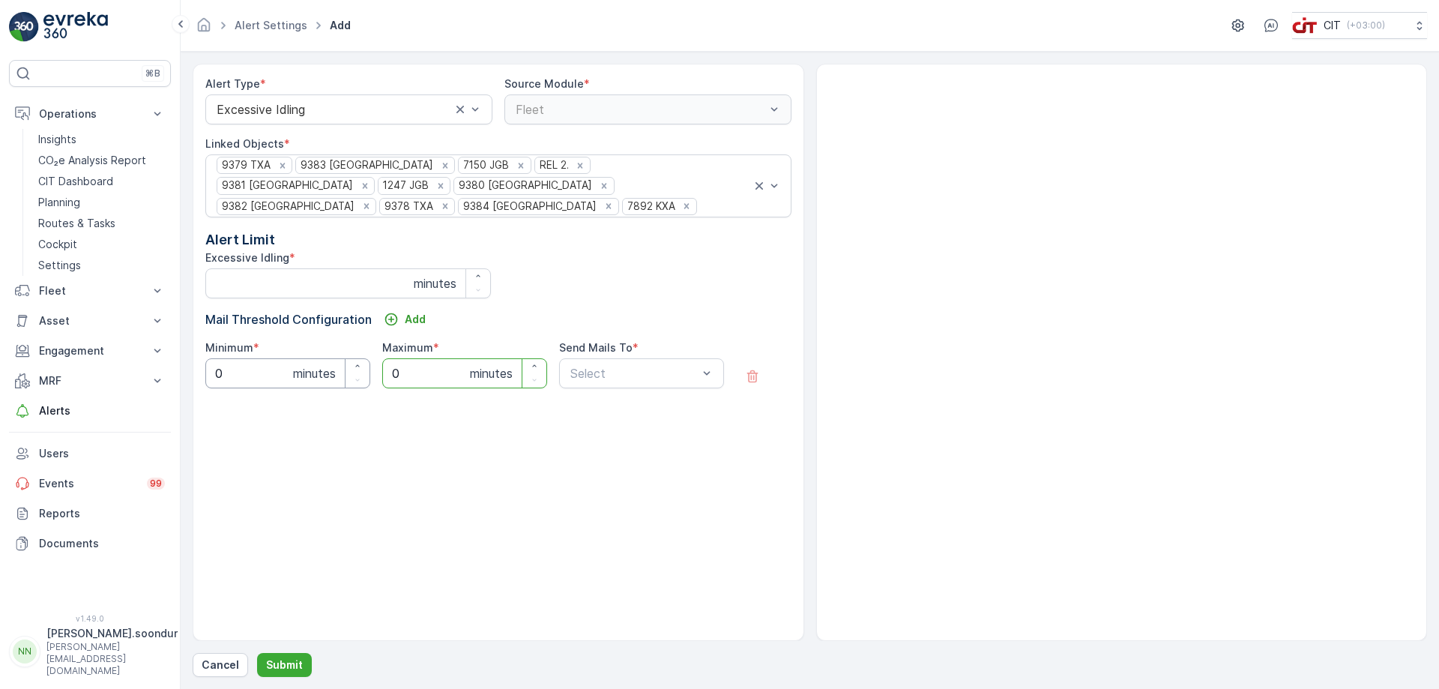
drag, startPoint x: 429, startPoint y: 350, endPoint x: 206, endPoint y: 339, distance: 223.6
click at [206, 340] on div "Minimum * 0 minutes Maximum * 0 minutes Send Mails To * Select" at bounding box center [498, 364] width 586 height 48
type input "60"
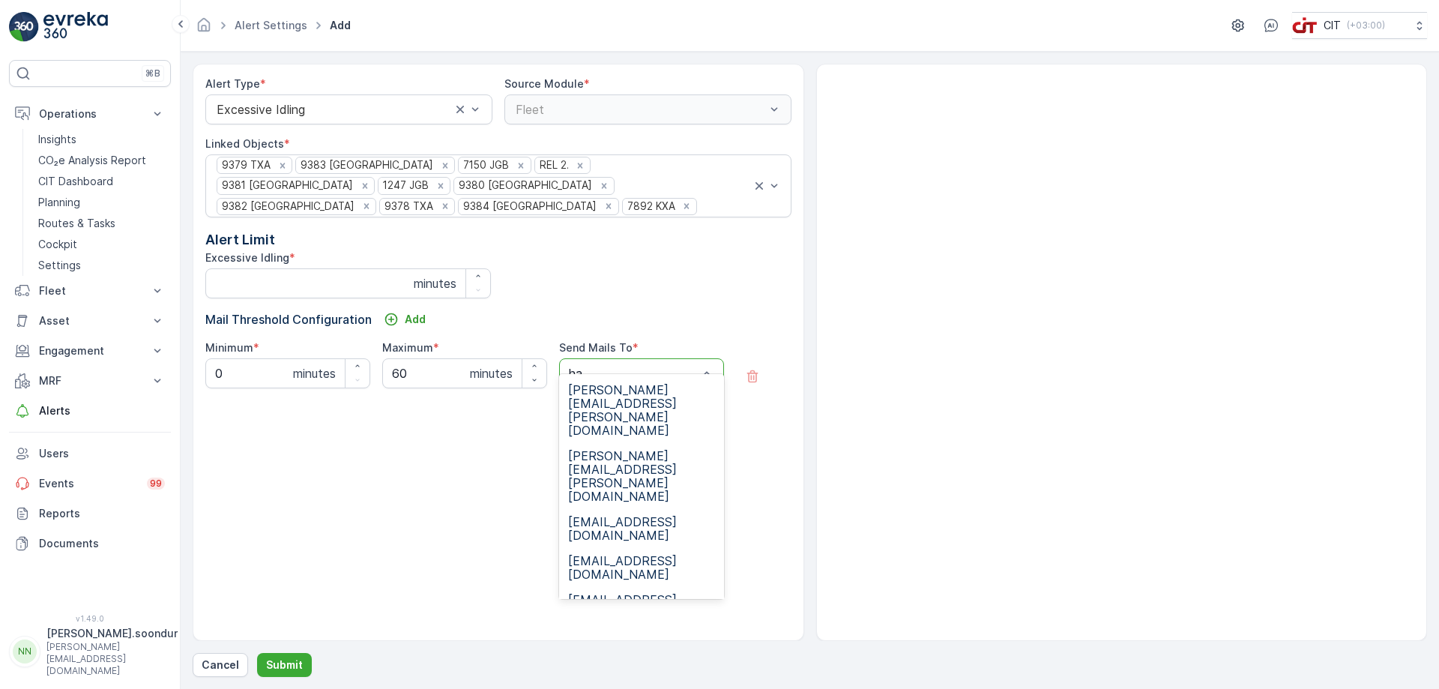
type input "h"
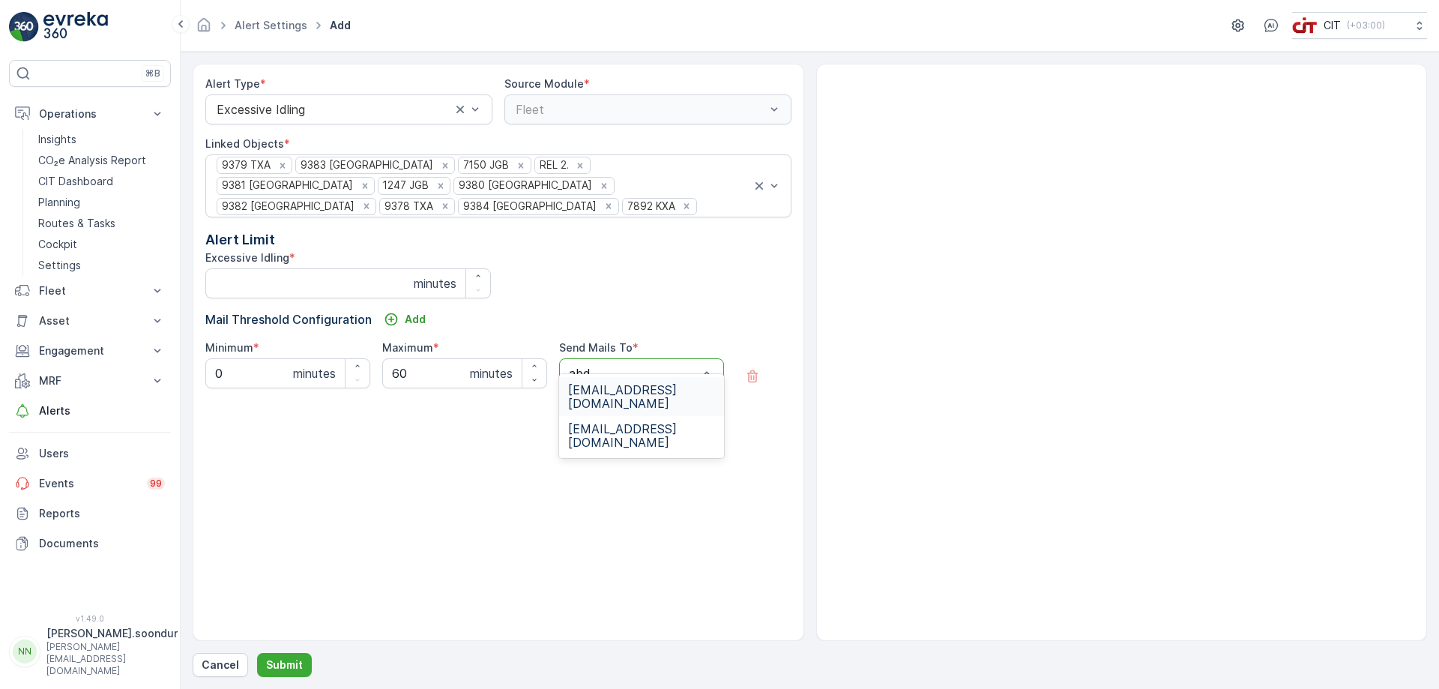
type input "abdu"
click at [643, 393] on span "abdulqayyum.bagalkot@citgroupltd.com" at bounding box center [641, 396] width 147 height 27
type input "hari"
click at [646, 392] on span "hari.thamarapalli@neom.com" at bounding box center [641, 401] width 147 height 27
type input "nitish"
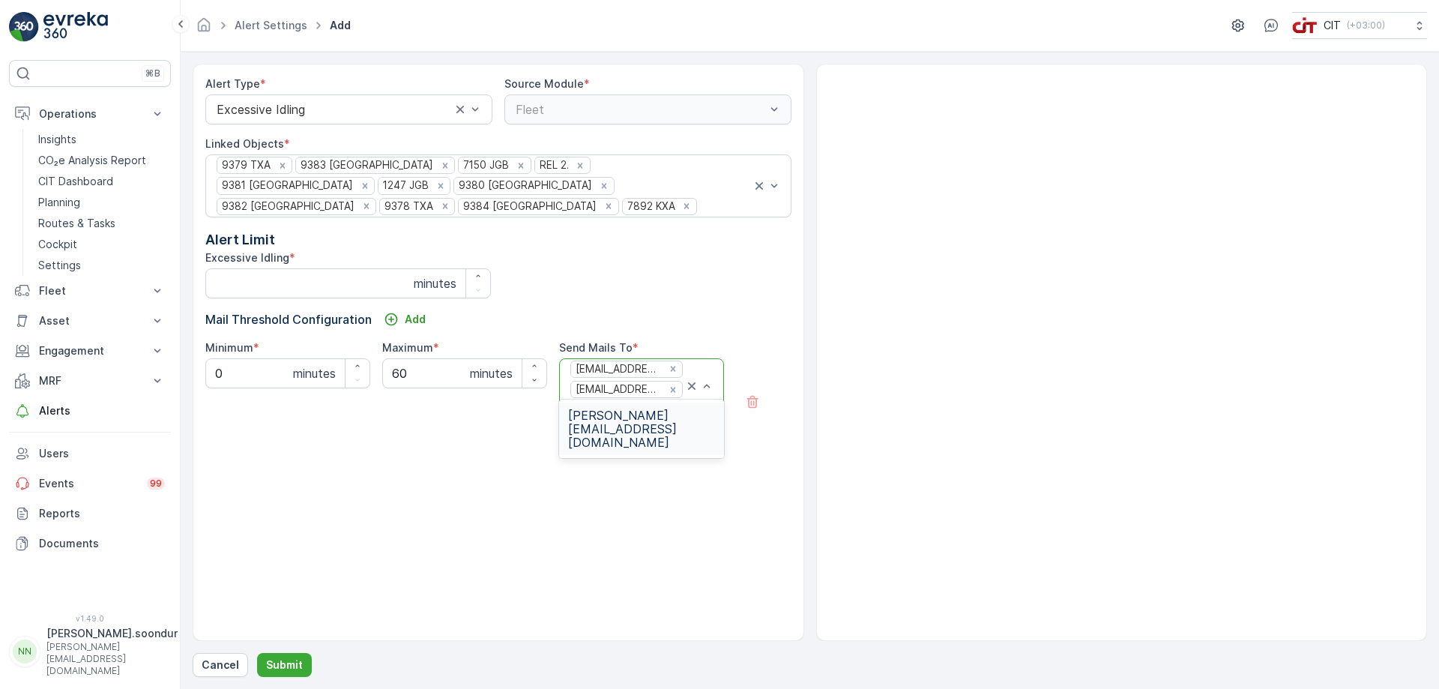
click at [641, 411] on span "nitish.soondur@citgroupltd.com" at bounding box center [641, 428] width 147 height 40
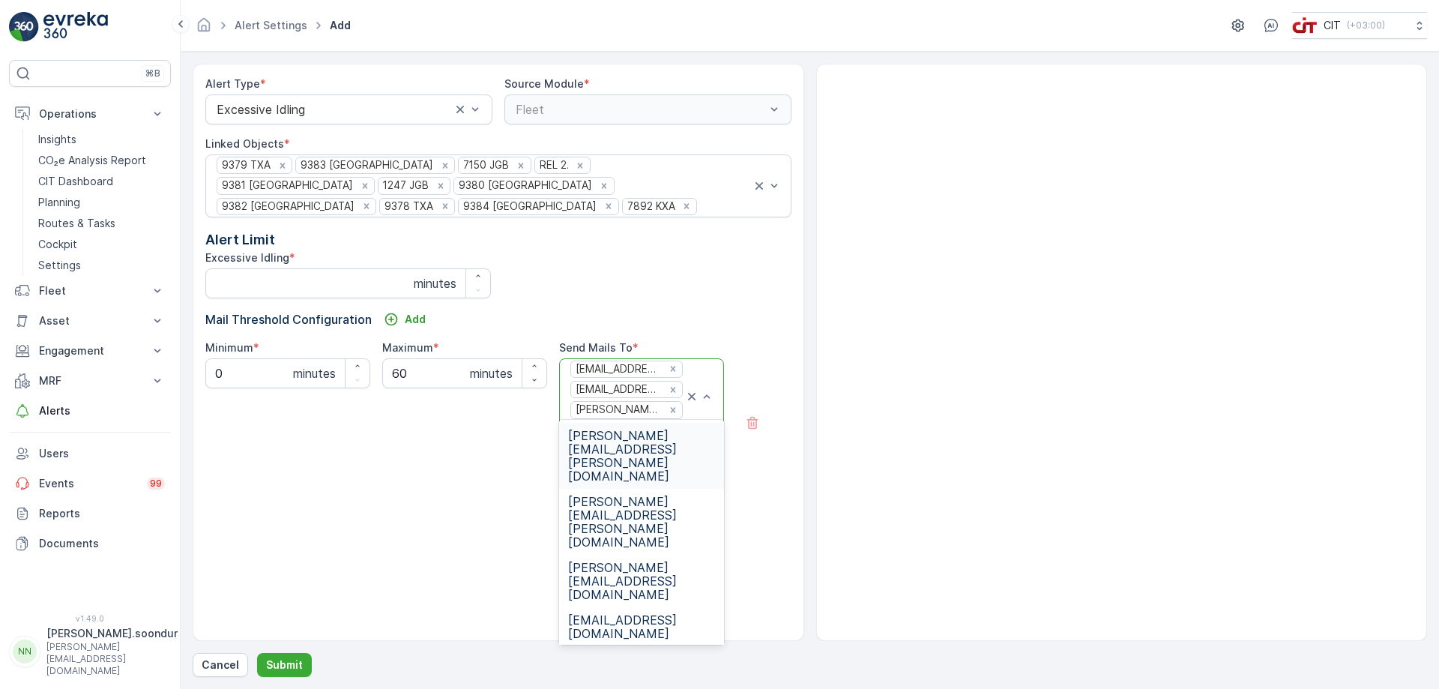
type input "ali"
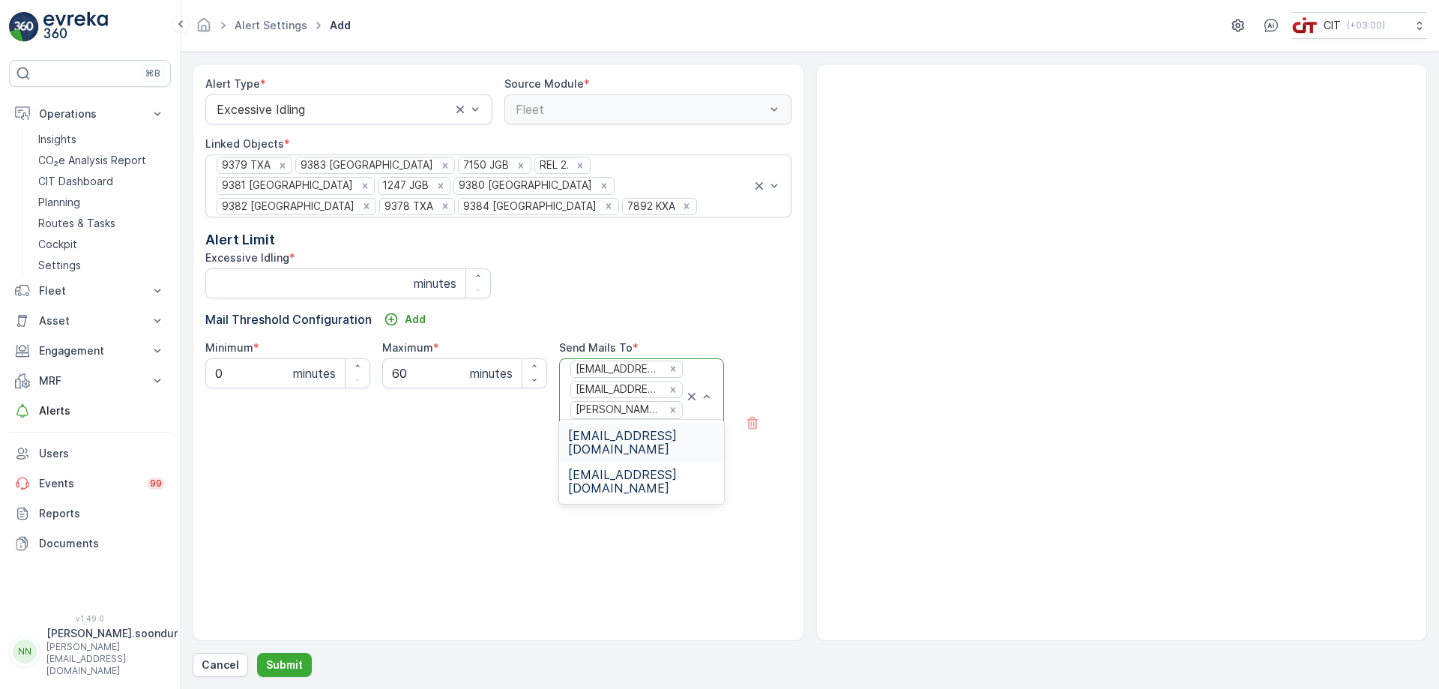
click at [630, 432] on span "ali.alyami1@neom.com" at bounding box center [641, 442] width 147 height 27
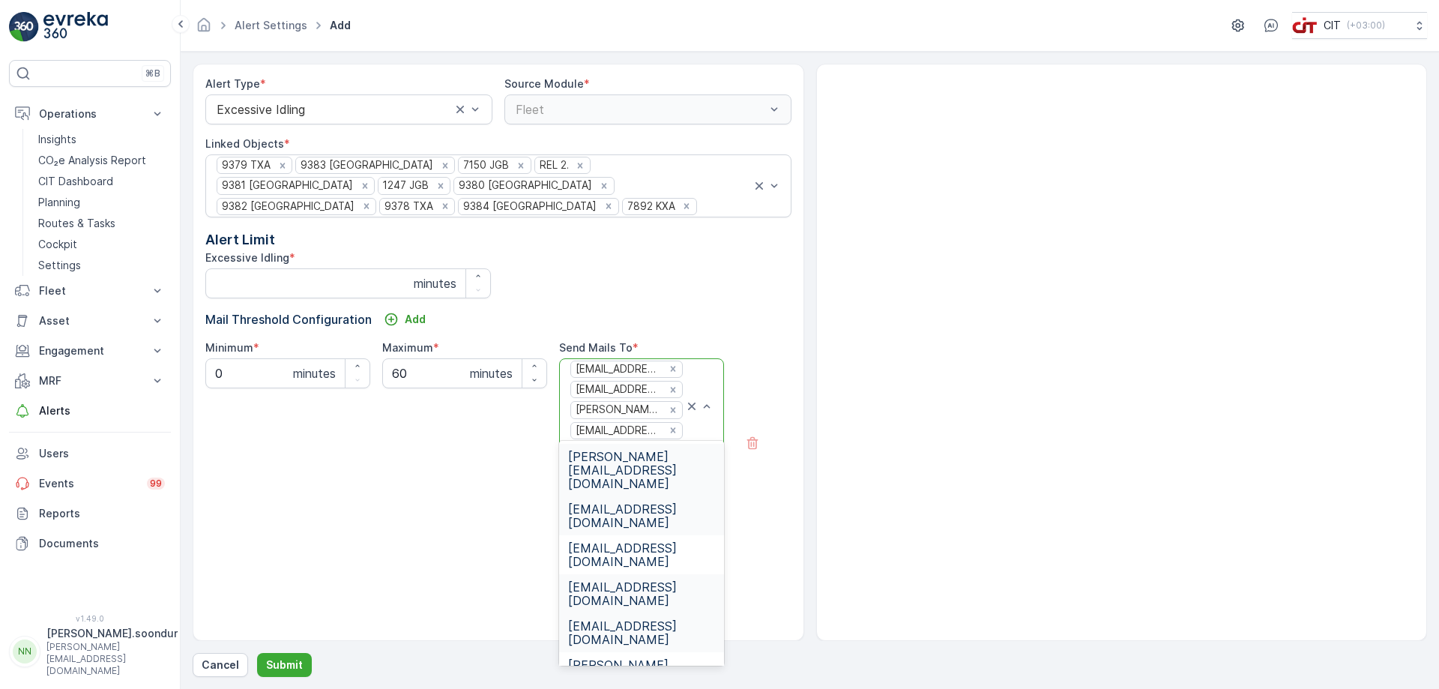
type input "ali"
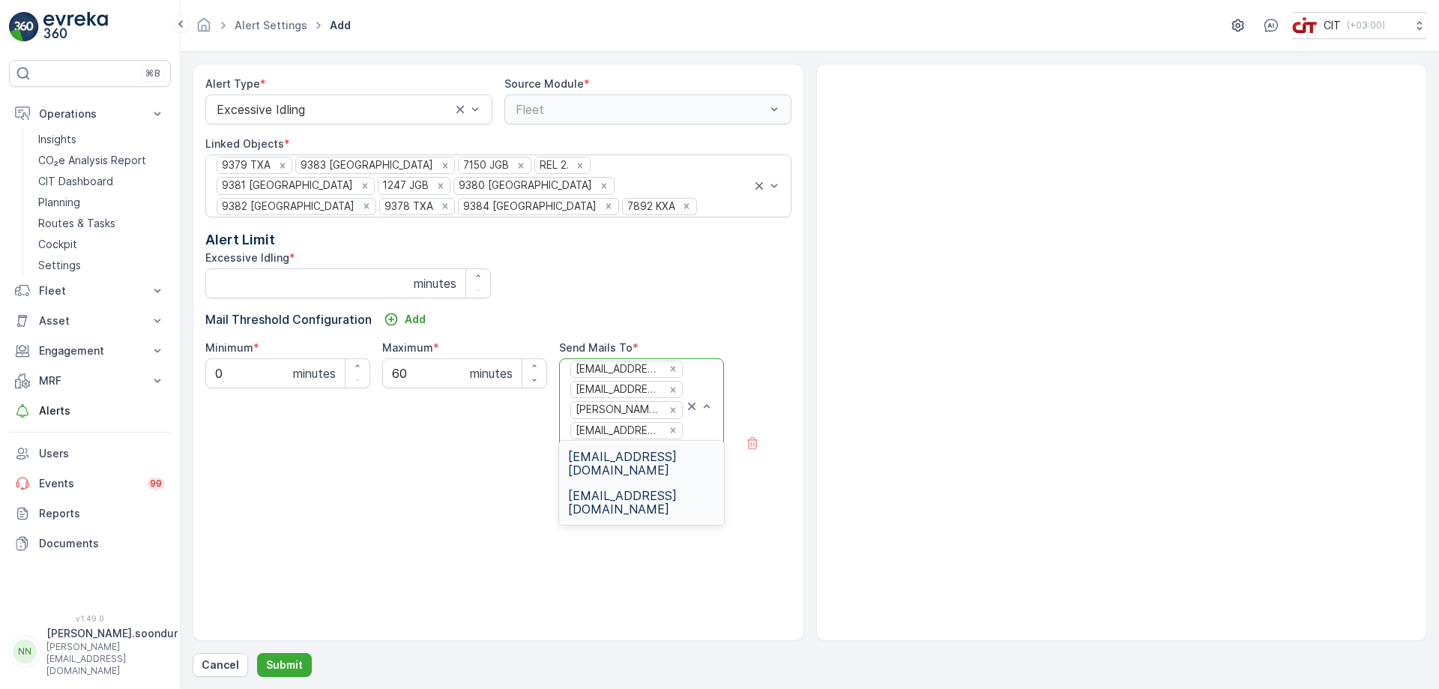
click at [617, 489] on span "ali.alhumami@neom.com" at bounding box center [641, 502] width 147 height 27
type input "alvin"
click at [619, 476] on span "alvin.tolentino@neom.com" at bounding box center [641, 497] width 147 height 54
type input "mash"
click at [621, 492] on span "[EMAIL_ADDRESS][DOMAIN_NAME]" at bounding box center [641, 503] width 147 height 27
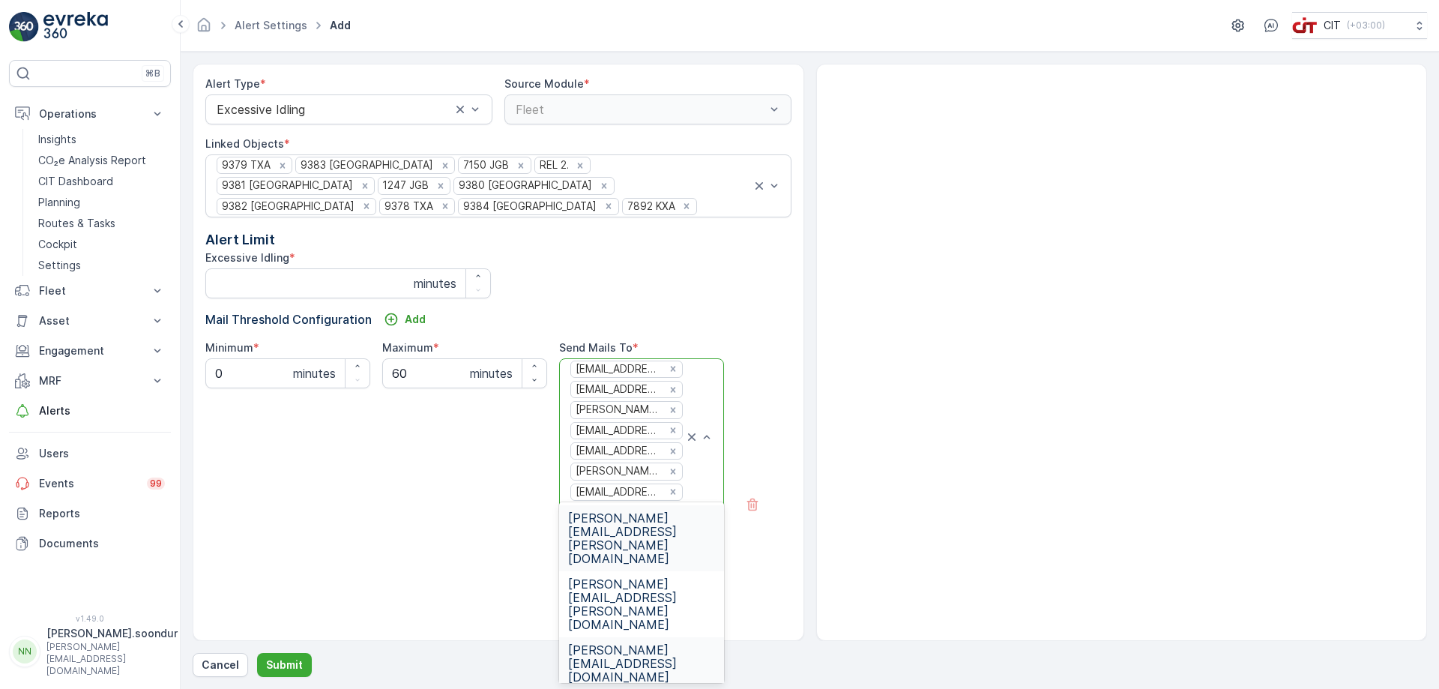
type input "mo"
click at [610, 655] on span "mo.bashaaib@citgroupltd.com" at bounding box center [641, 668] width 147 height 27
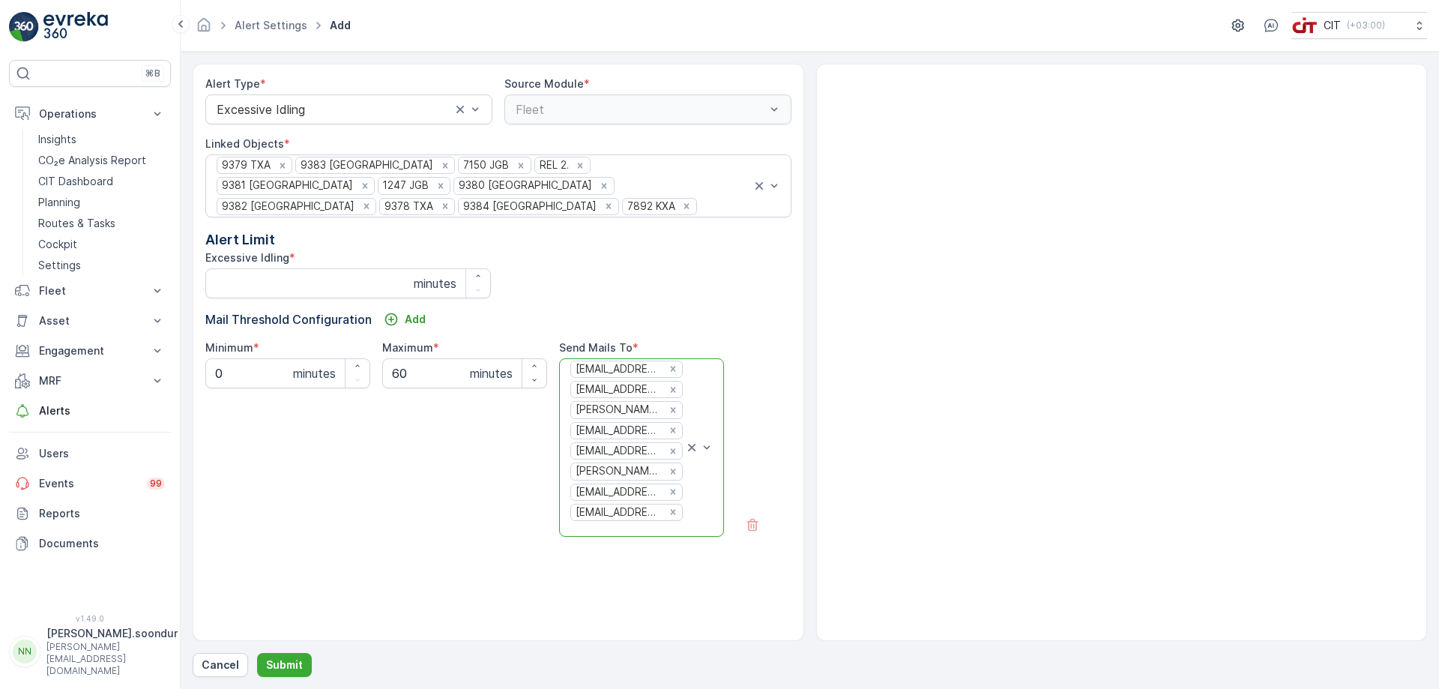
click at [405, 524] on div "Alert Type * Excessive Idling Source Module * Fleet Linked Objects * 9379 TXA 9…" at bounding box center [498, 352] width 611 height 577
click at [286, 667] on p "Submit" at bounding box center [284, 664] width 37 height 15
type Idling "60"
click at [229, 358] on input "0" at bounding box center [287, 373] width 165 height 30
drag, startPoint x: 231, startPoint y: 351, endPoint x: 162, endPoint y: 352, distance: 69.0
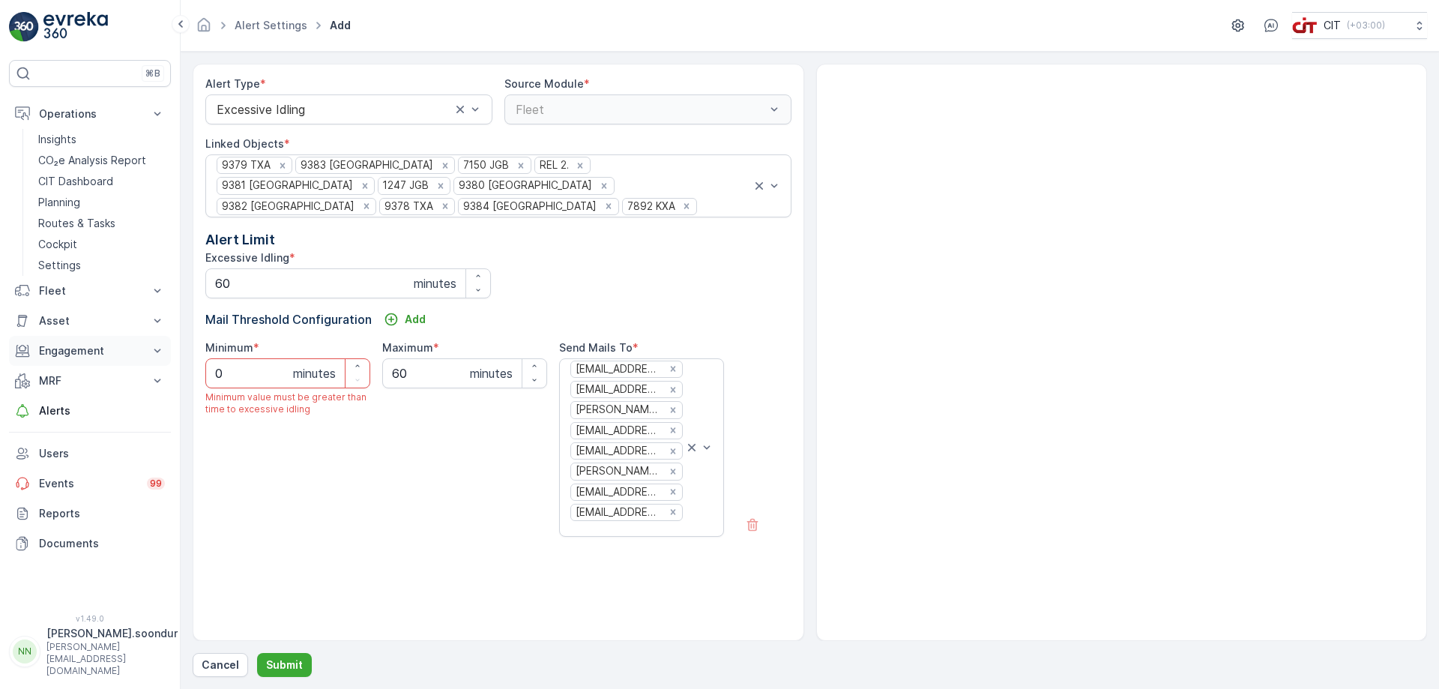
click at [162, 352] on div "⌘B Operations Insights CO₂e Analysis Report CIT Dashboard Planning Routes & Tas…" at bounding box center [719, 344] width 1439 height 689
type input "15"
click at [283, 664] on p "Submit" at bounding box center [284, 664] width 37 height 15
click at [916, 355] on div at bounding box center [1122, 352] width 610 height 576
click at [283, 670] on p "Submit" at bounding box center [284, 664] width 37 height 15
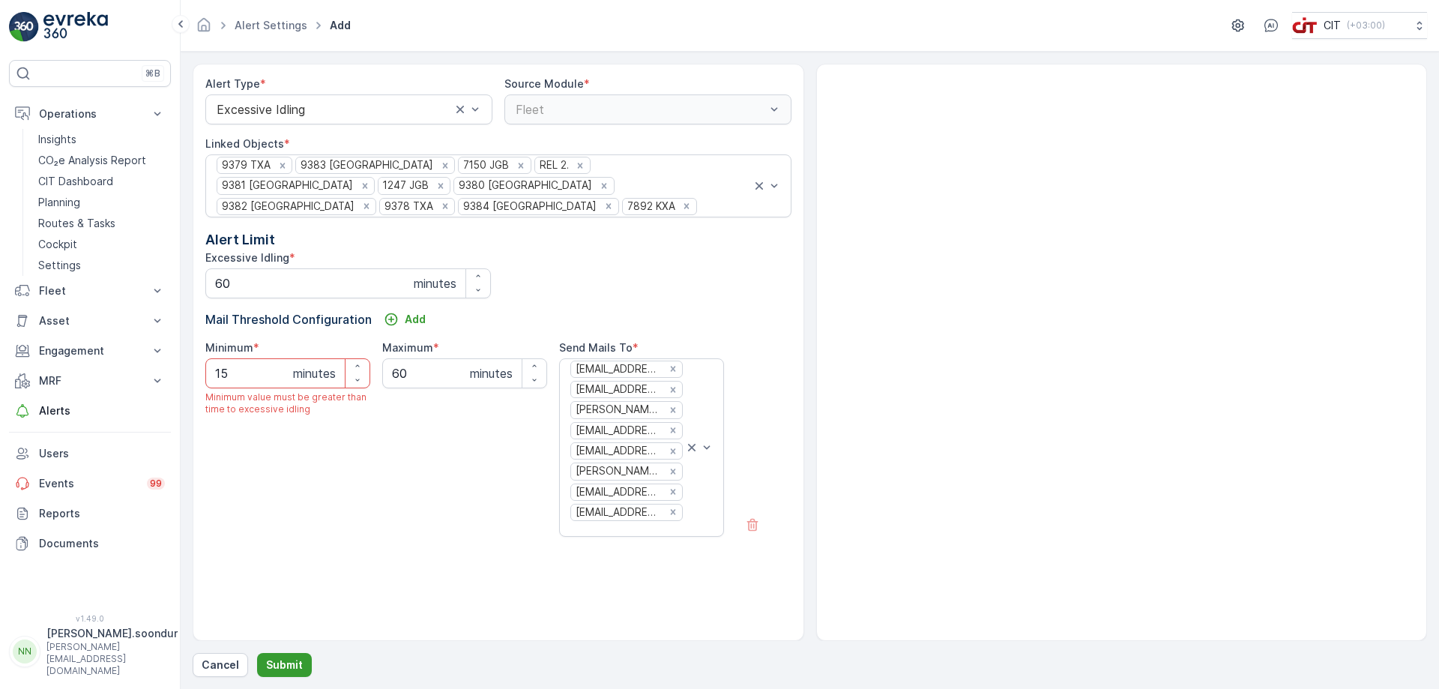
click at [284, 665] on p "Submit" at bounding box center [284, 664] width 37 height 15
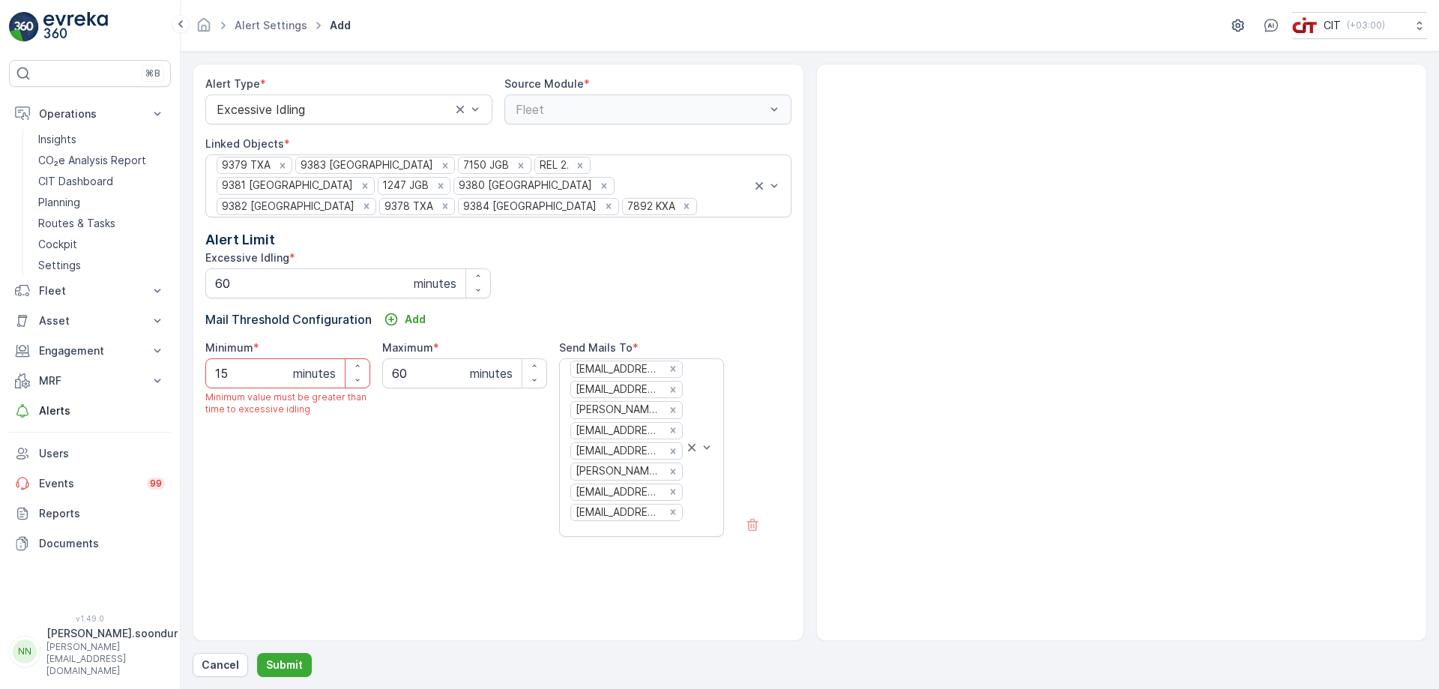
click at [1362, 348] on div at bounding box center [1122, 352] width 610 height 576
click at [223, 665] on p "Cancel" at bounding box center [220, 664] width 37 height 15
